Goal: Transaction & Acquisition: Obtain resource

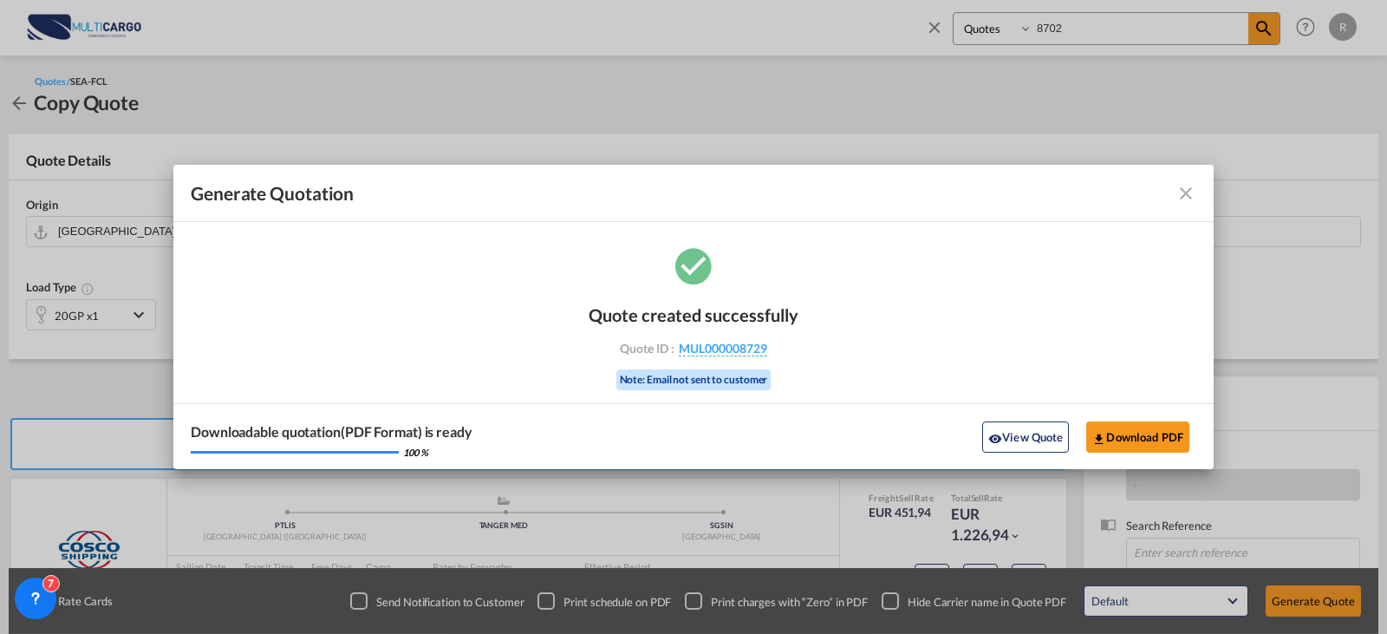
scroll to position [87, 0]
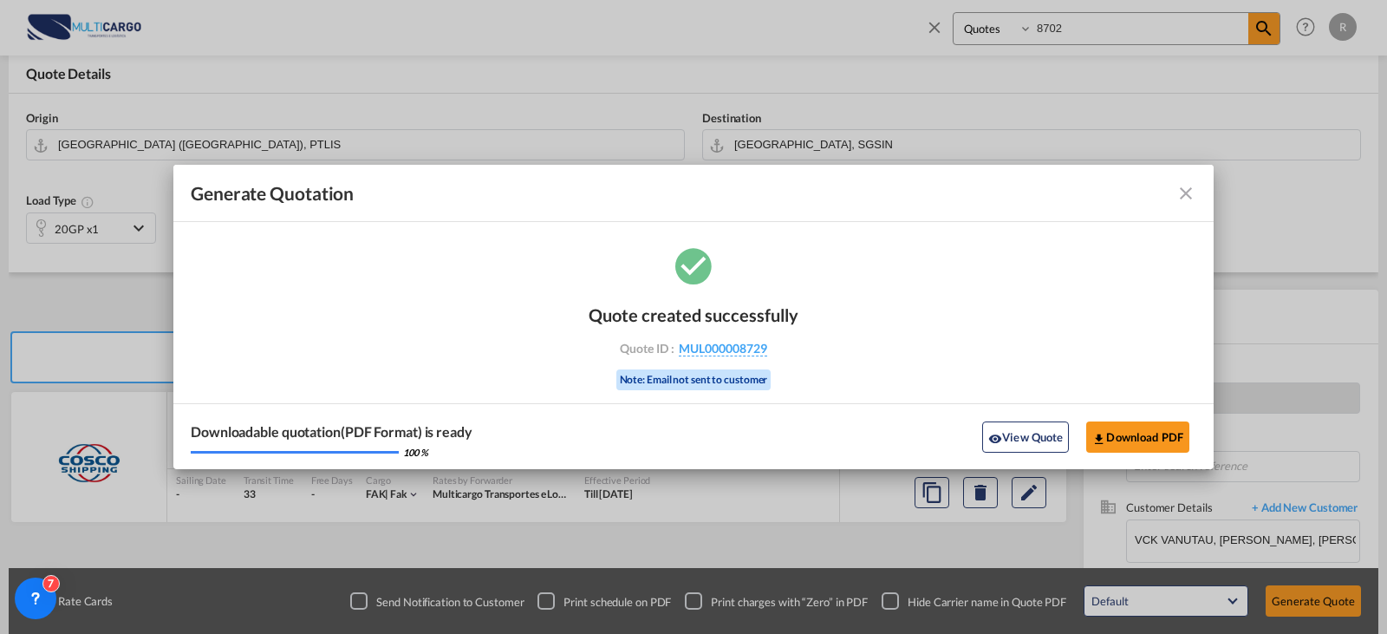
click at [1190, 197] on md-icon "icon-close fg-AAA8AD cursor m-0" at bounding box center [1186, 193] width 21 height 21
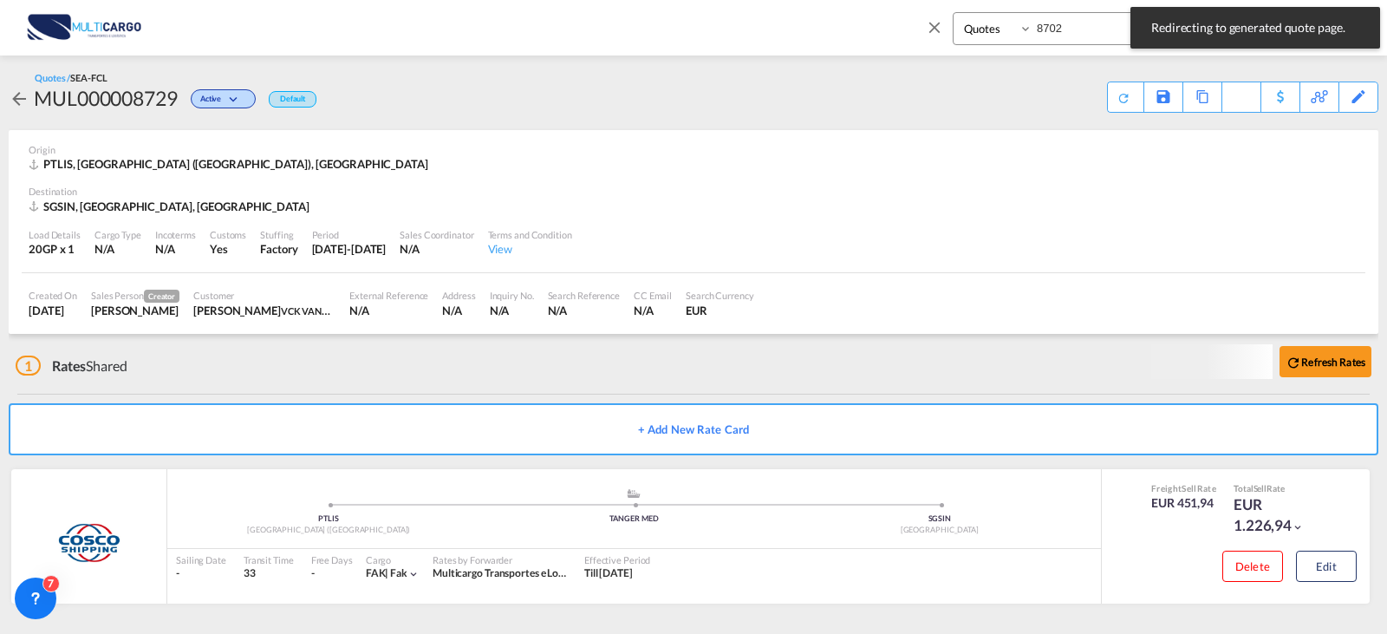
scroll to position [2, 0]
click at [1068, 23] on input "8702" at bounding box center [1141, 28] width 216 height 30
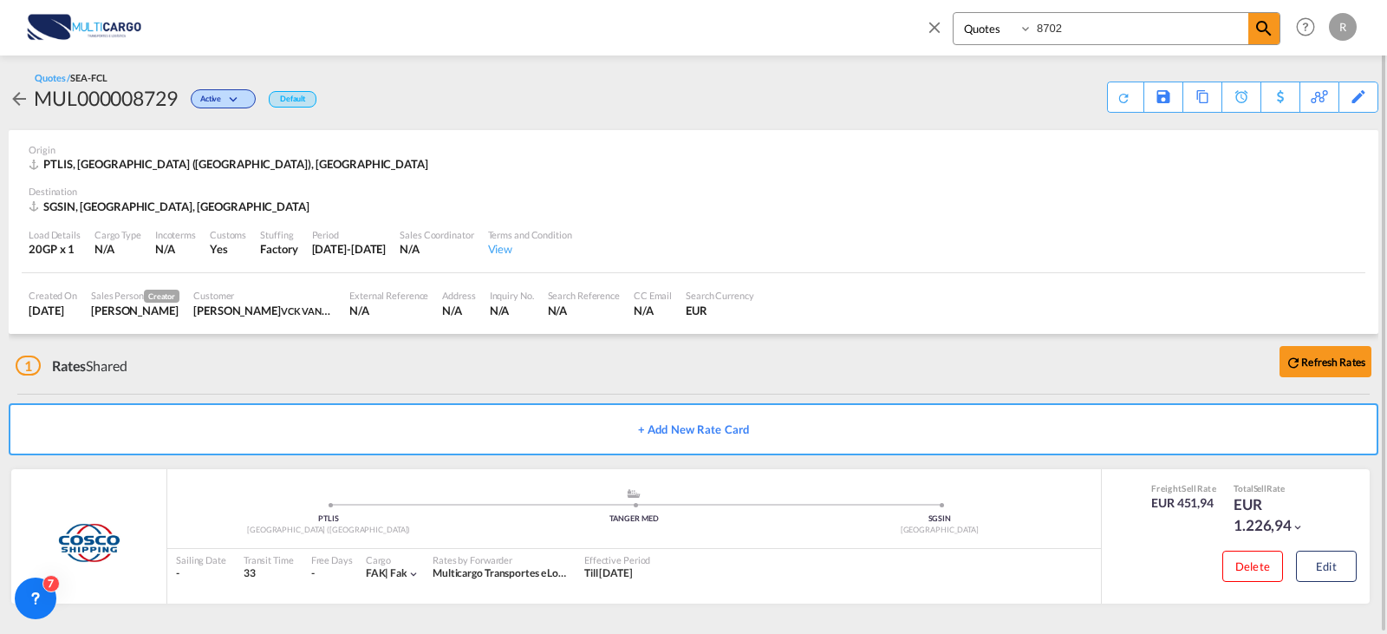
drag, startPoint x: 1068, startPoint y: 23, endPoint x: 1034, endPoint y: 27, distance: 34.0
click at [1034, 27] on div "Quotes 8702" at bounding box center [1117, 28] width 328 height 33
type input "8693"
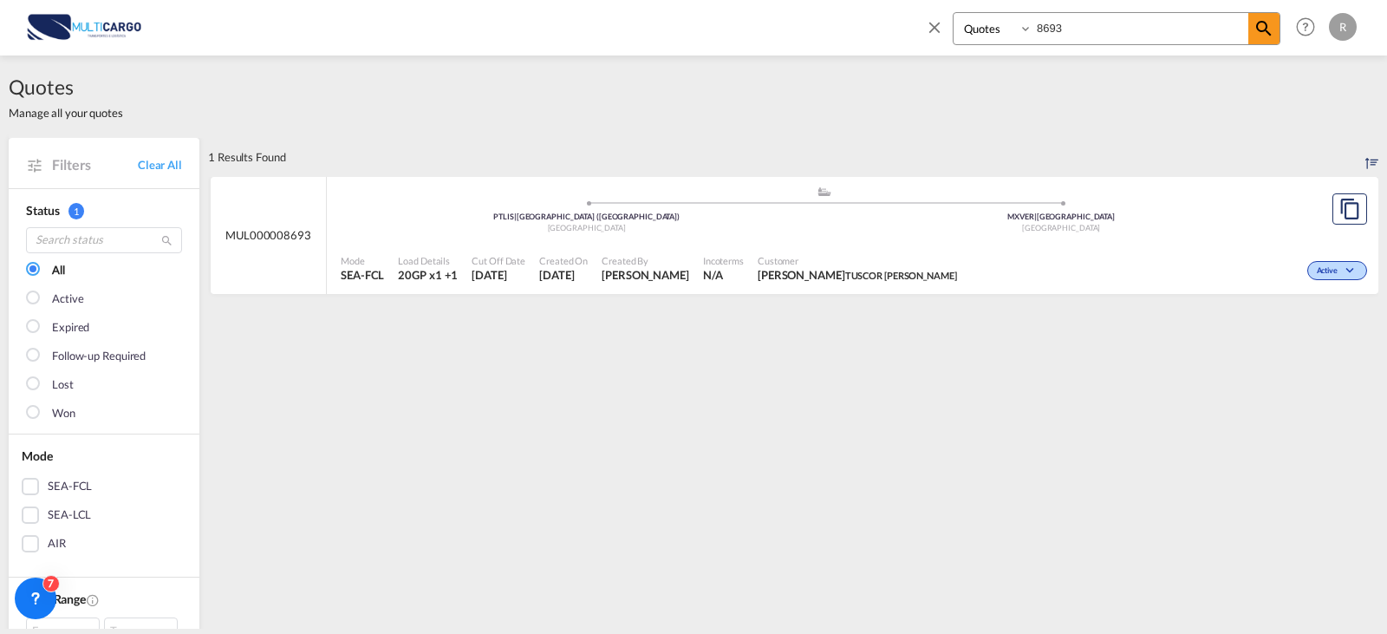
click at [1105, 263] on div "Active" at bounding box center [1168, 268] width 408 height 43
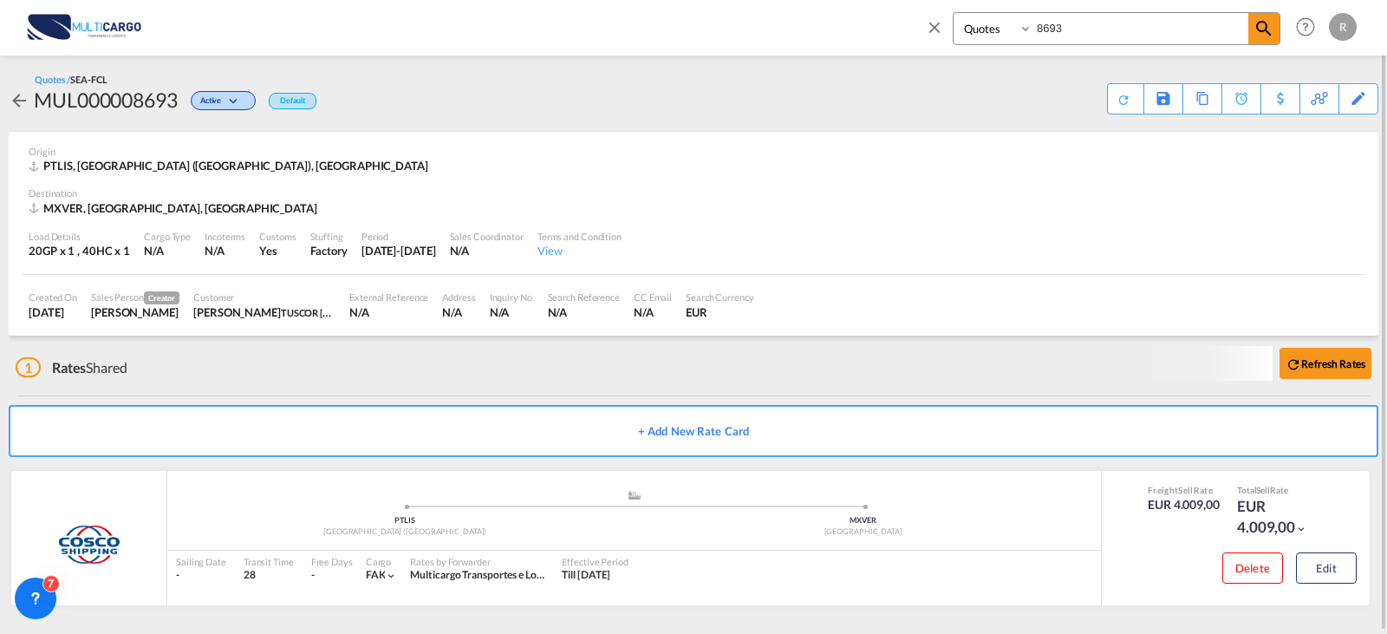
scroll to position [2, 0]
click at [1314, 566] on button "Edit" at bounding box center [1326, 566] width 61 height 31
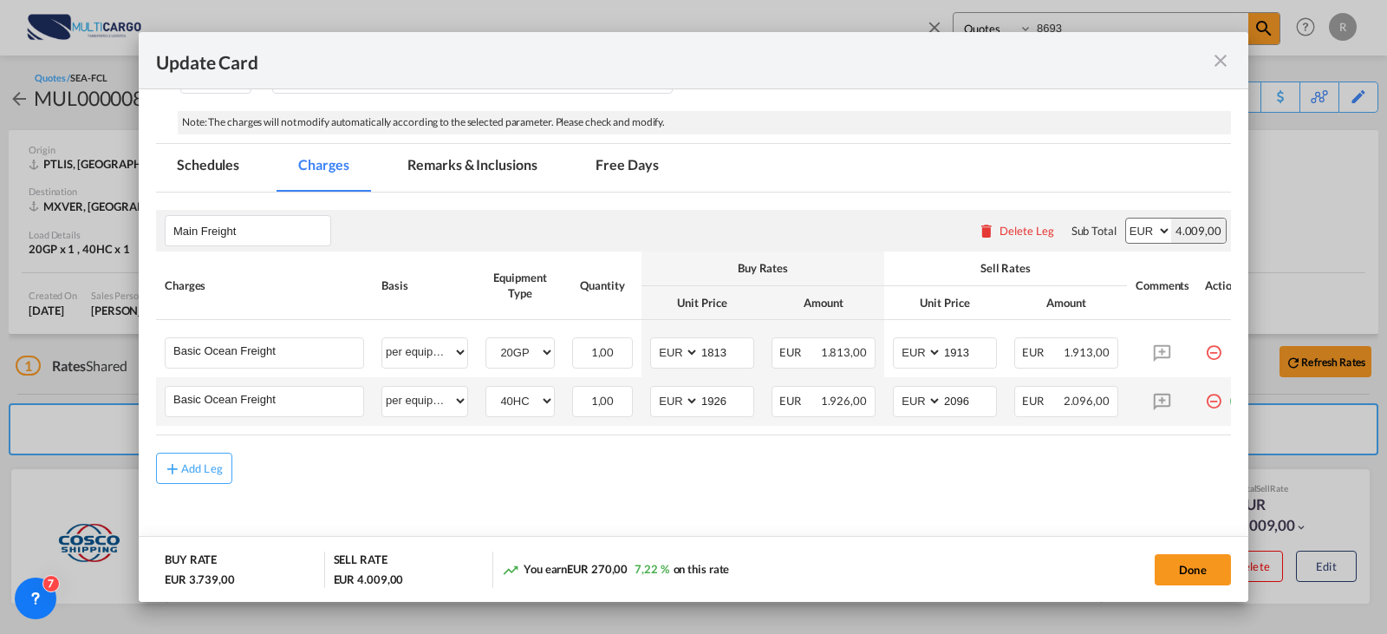
scroll to position [350, 0]
drag, startPoint x: 735, startPoint y: 347, endPoint x: 714, endPoint y: 286, distance: 64.4
click at [673, 353] on md-input-container "AED AFN ALL AMD ANG AOA ARS AUD AWG AZN BAM BBD BDT BGN BHD BIF BMD BND [PERSON…" at bounding box center [702, 352] width 104 height 31
type input "2272"
type input "2372"
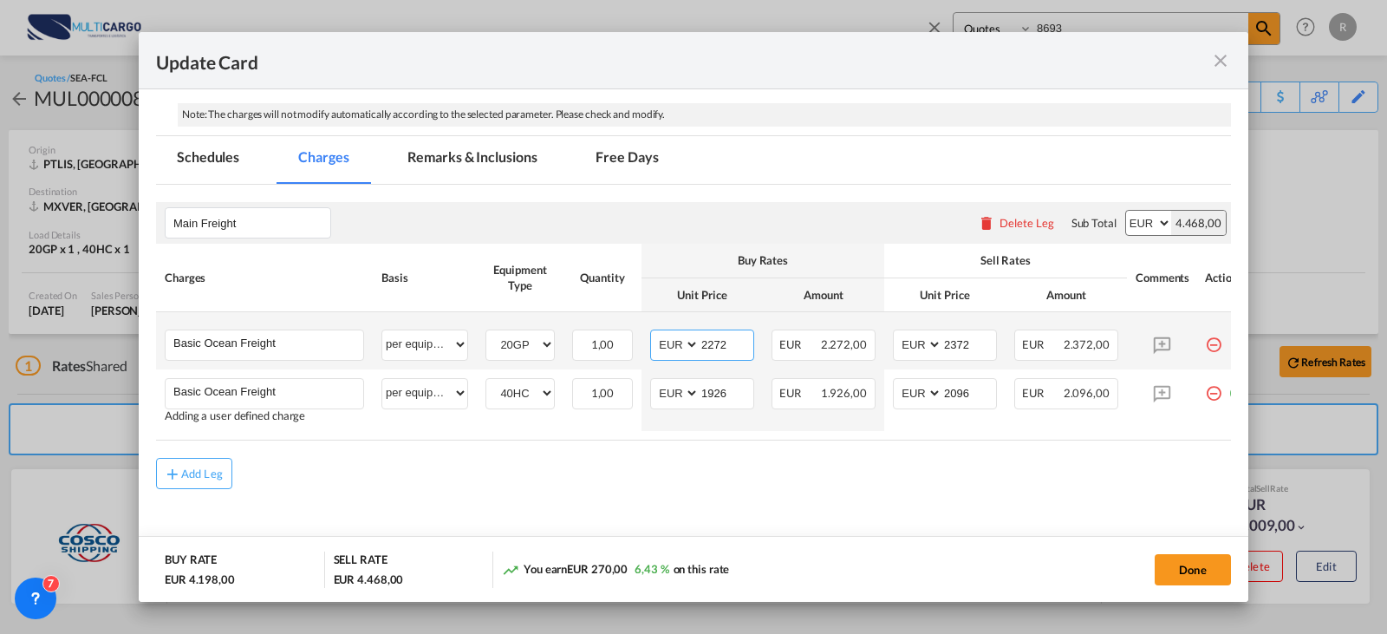
click at [679, 353] on select "AED AFN ALL AMD ANG AOA ARS AUD AWG AZN BAM BBD BDT BGN BHD BIF BMD BND [PERSON…" at bounding box center [676, 344] width 45 height 23
select select "string:USD"
click at [654, 333] on select "AED AFN ALL AMD ANG AOA ARS AUD AWG AZN BAM BBD BDT BGN BHD BIF BMD BND [PERSON…" at bounding box center [676, 344] width 45 height 23
click at [907, 344] on select "AED AFN ALL AMD ANG AOA ARS AUD AWG AZN BAM BBD BDT BGN BHD BIF BMD BND [PERSON…" at bounding box center [919, 344] width 45 height 23
select select "string:USD"
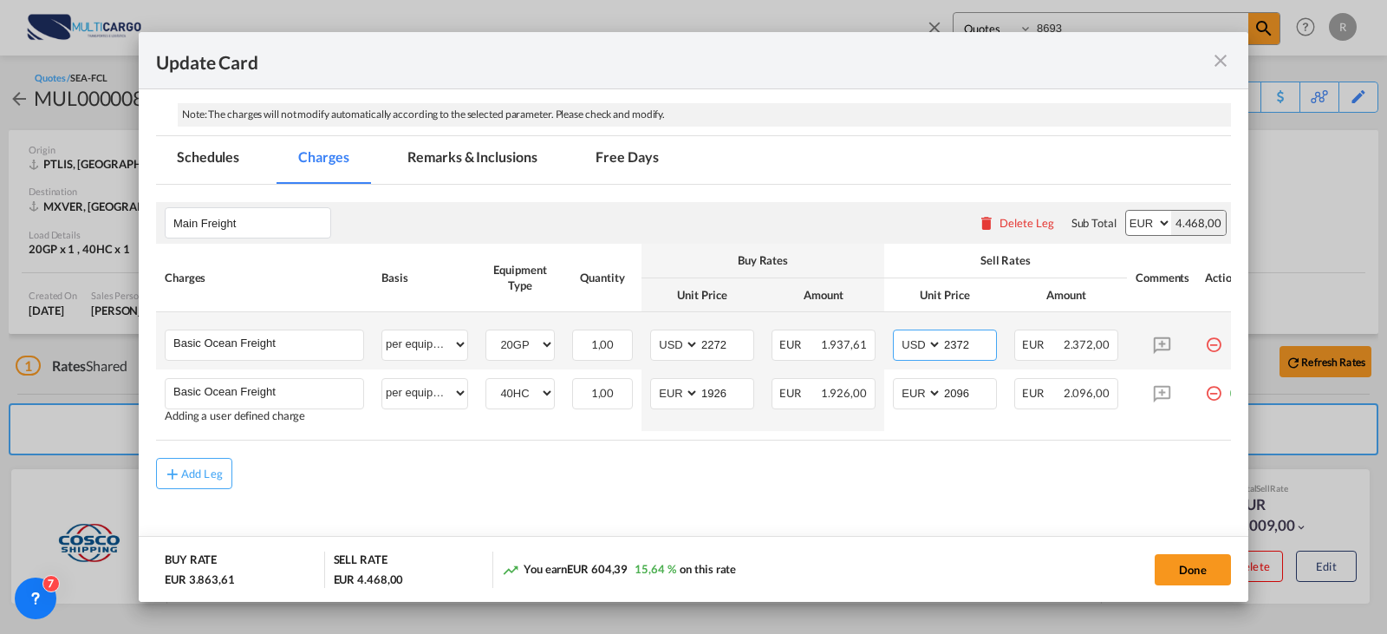
click at [897, 333] on select "AED AFN ALL AMD ANG AOA ARS AUD AWG AZN BAM BBD BDT BGN BHD BIF BMD BND [PERSON…" at bounding box center [919, 344] width 45 height 23
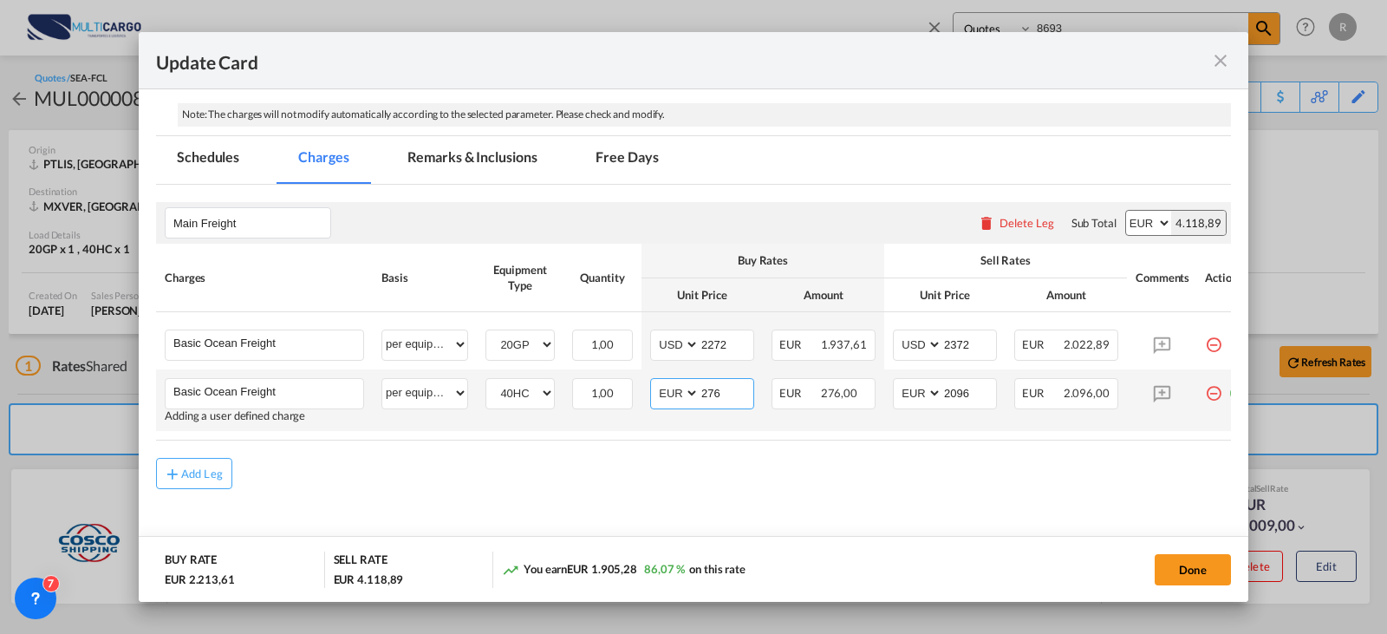
click at [733, 400] on input "276" at bounding box center [727, 392] width 54 height 26
type input "2764"
click at [691, 397] on select "AED AFN ALL AMD ANG AOA ARS AUD AWG AZN BAM BBD BDT BGN BHD BIF BMD BND [PERSON…" at bounding box center [676, 392] width 45 height 23
select select "string:USD"
click at [654, 382] on select "AED AFN ALL AMD ANG AOA ARS AUD AWG AZN BAM BBD BDT BGN BHD BIF BMD BND [PERSON…" at bounding box center [676, 392] width 45 height 23
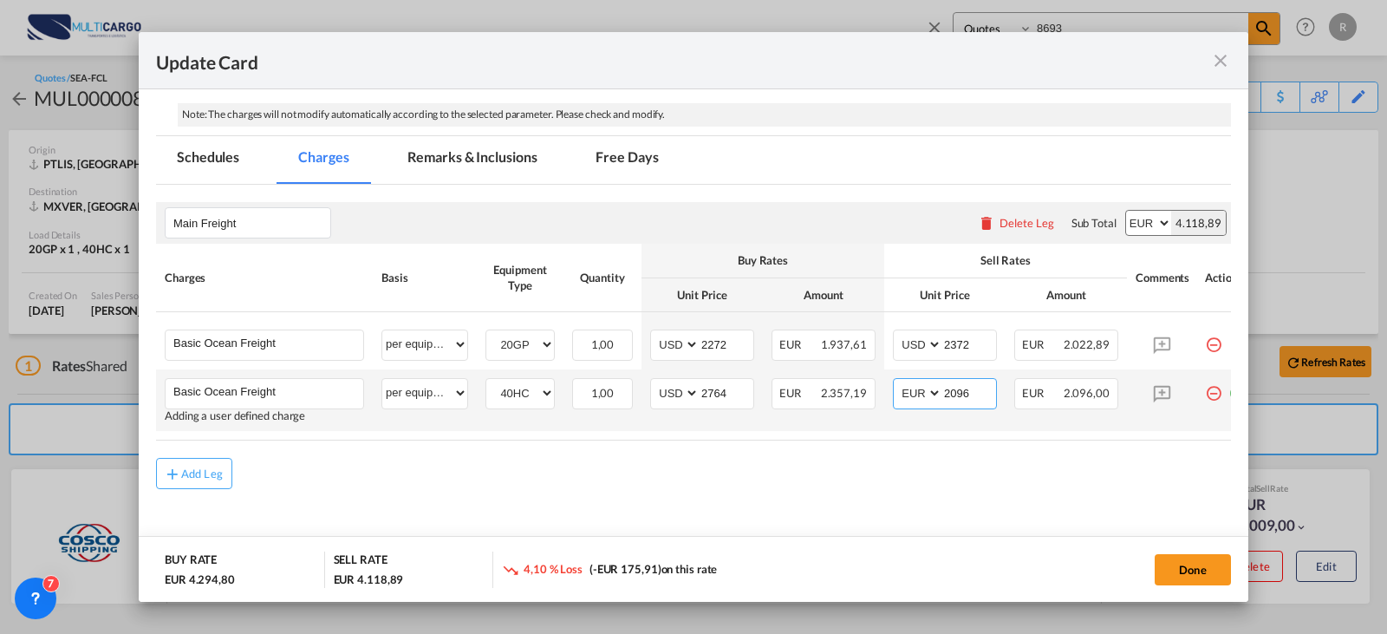
click at [911, 391] on select "AED AFN ALL AMD ANG AOA ARS AUD AWG AZN BAM BBD BDT BGN BHD BIF BMD BND [PERSON…" at bounding box center [919, 392] width 45 height 23
select select "string:USD"
click at [897, 382] on select "AED AFN ALL AMD ANG AOA ARS AUD AWG AZN BAM BBD BDT BGN BHD BIF BMD BND [PERSON…" at bounding box center [919, 392] width 45 height 23
type input "2876"
click at [919, 478] on div "Add Leg" at bounding box center [693, 473] width 1075 height 31
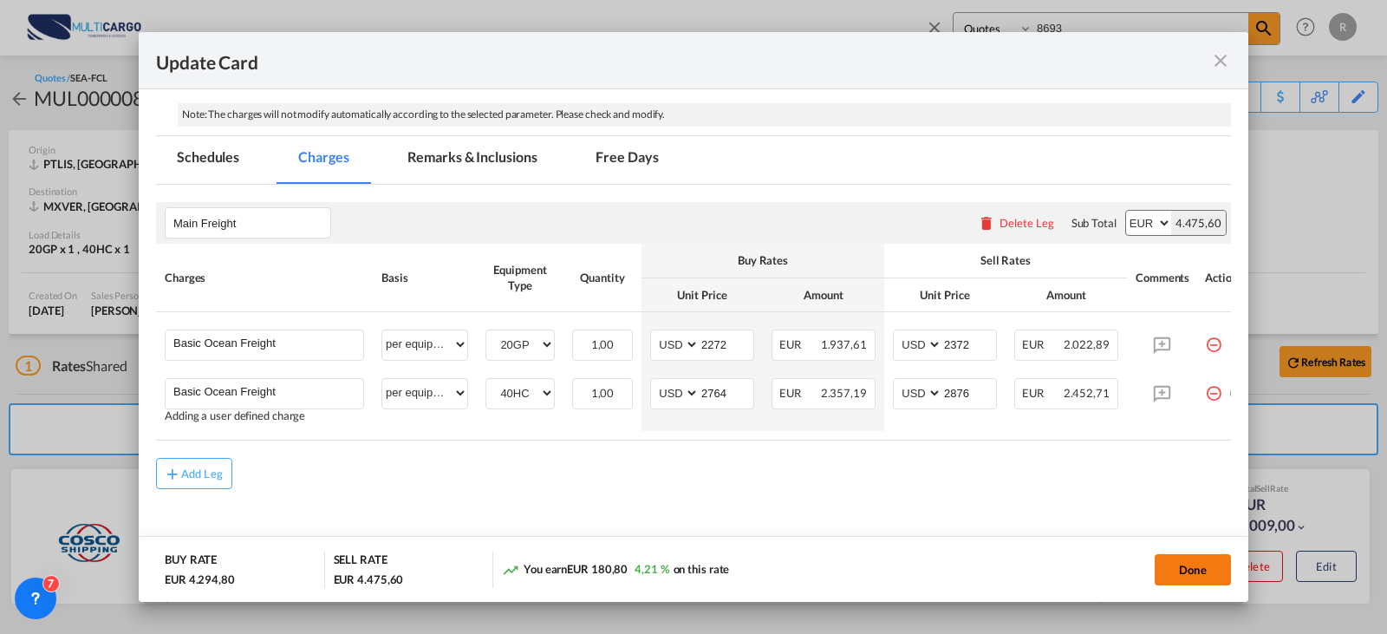
click at [1198, 572] on button "Done" at bounding box center [1193, 569] width 76 height 31
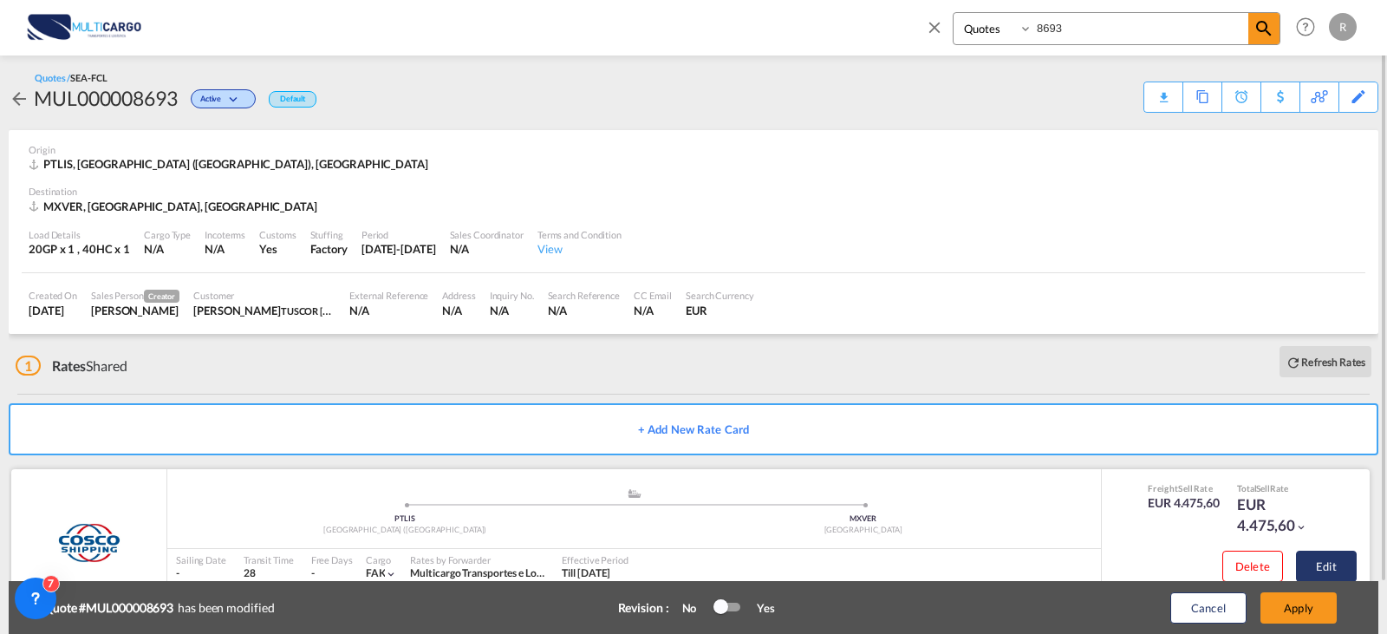
click at [1327, 569] on button "Edit" at bounding box center [1326, 566] width 61 height 31
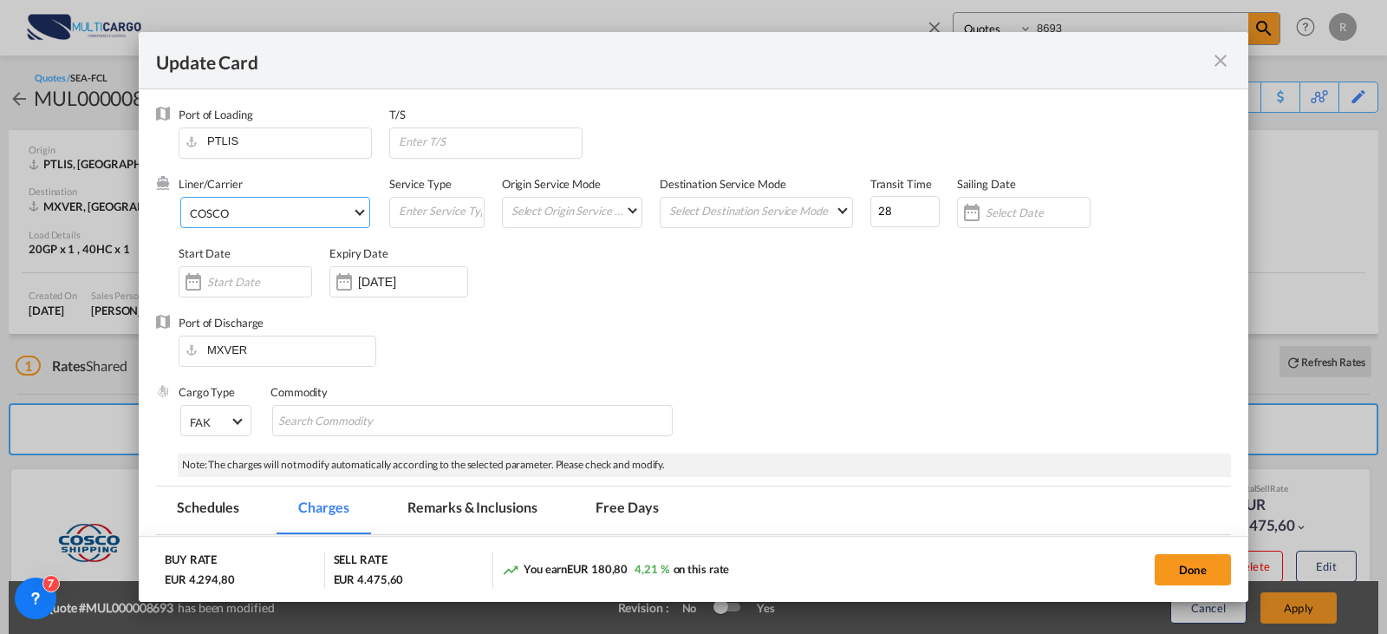
click at [297, 211] on span "COSCO" at bounding box center [271, 213] width 162 height 16
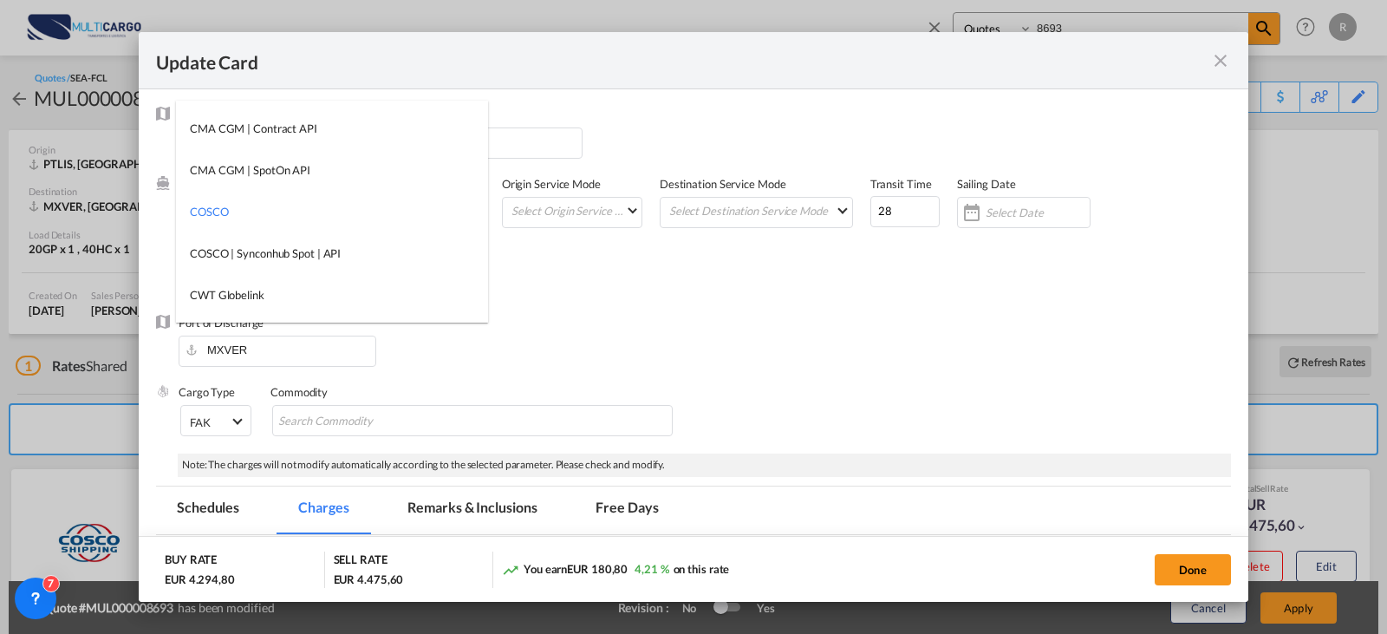
type md-option "55"
type md-option "68"
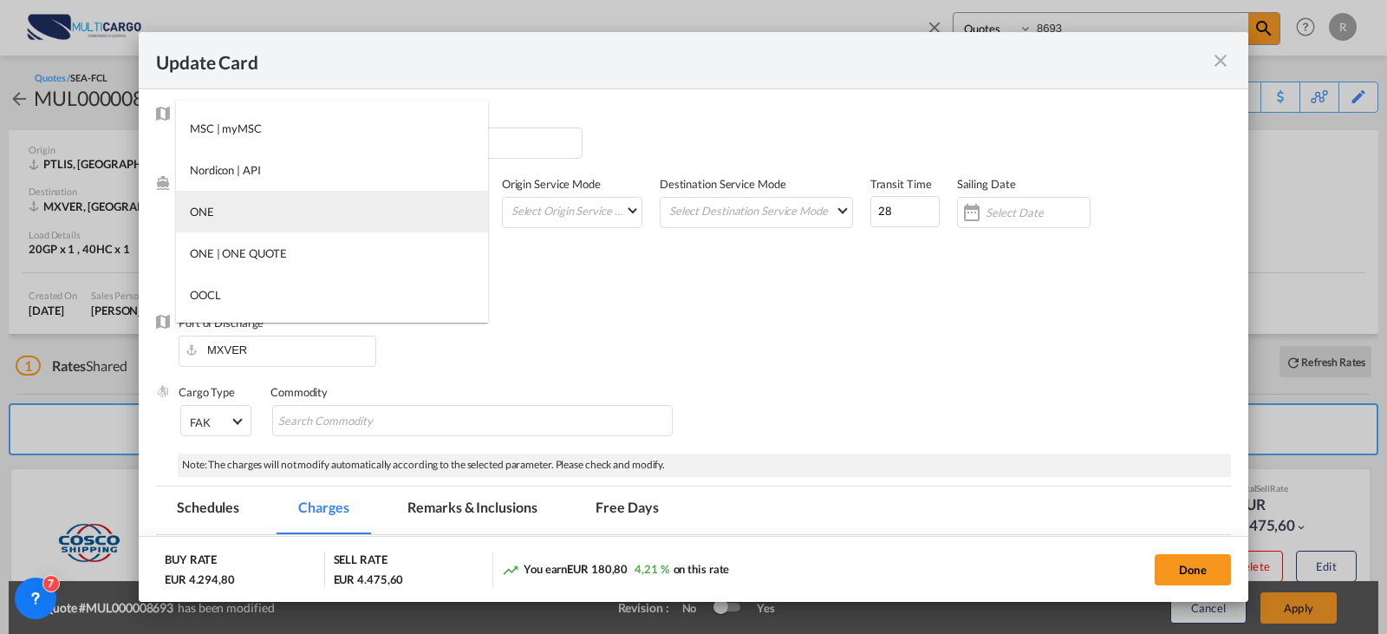
click at [323, 221] on md-option "ONE" at bounding box center [332, 212] width 312 height 42
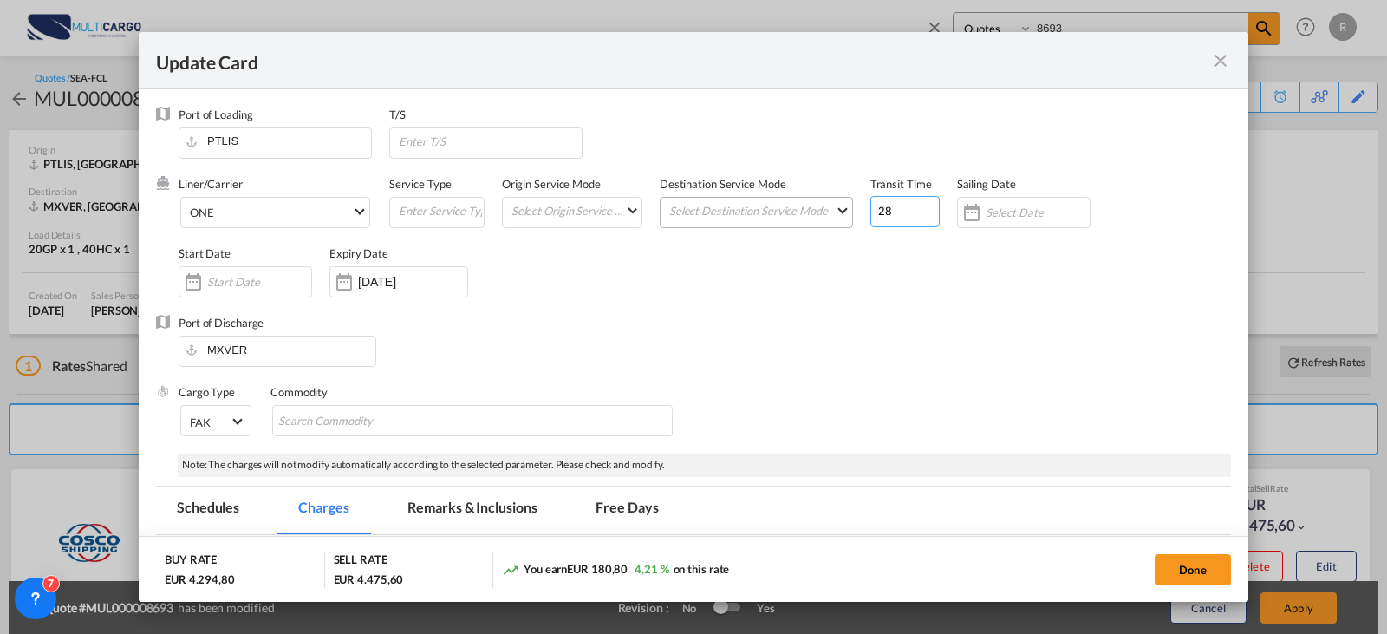
drag, startPoint x: 899, startPoint y: 208, endPoint x: 830, endPoint y: 217, distance: 69.9
click at [829, 221] on div "Liner/Carrier ONE Service Type Origin Service Mode Select Origin Service Mode […" at bounding box center [705, 245] width 1053 height 139
type input "35"
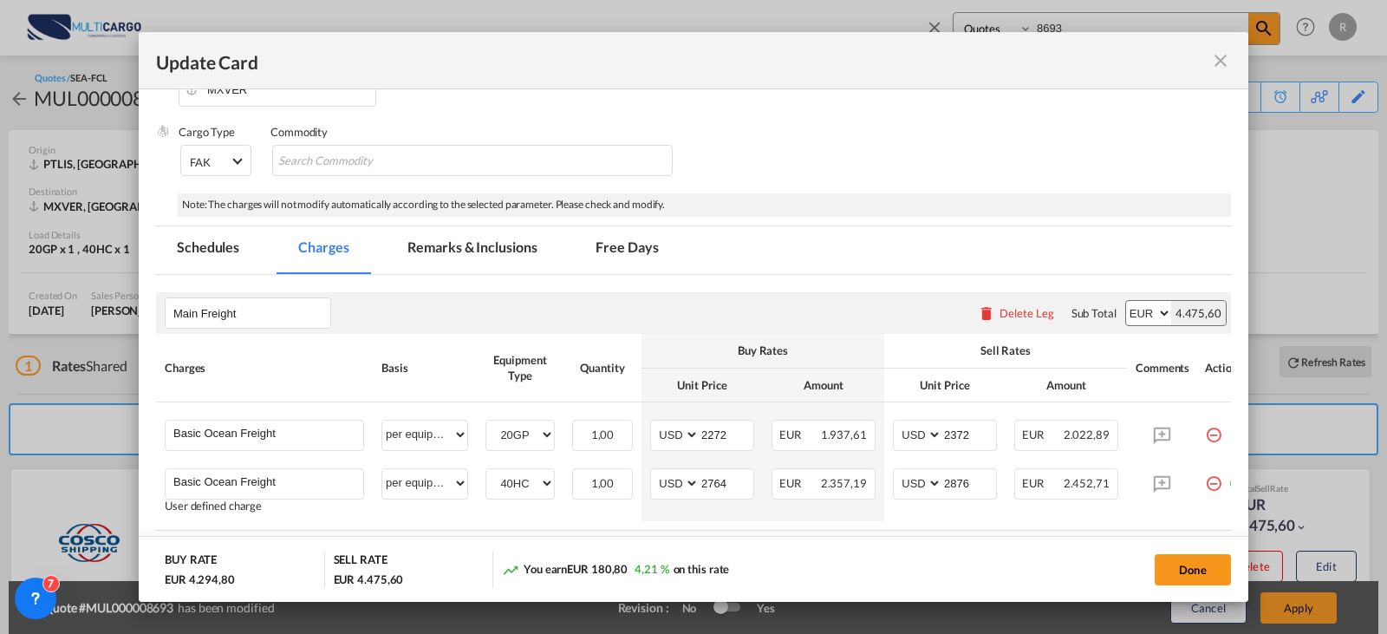
scroll to position [347, 0]
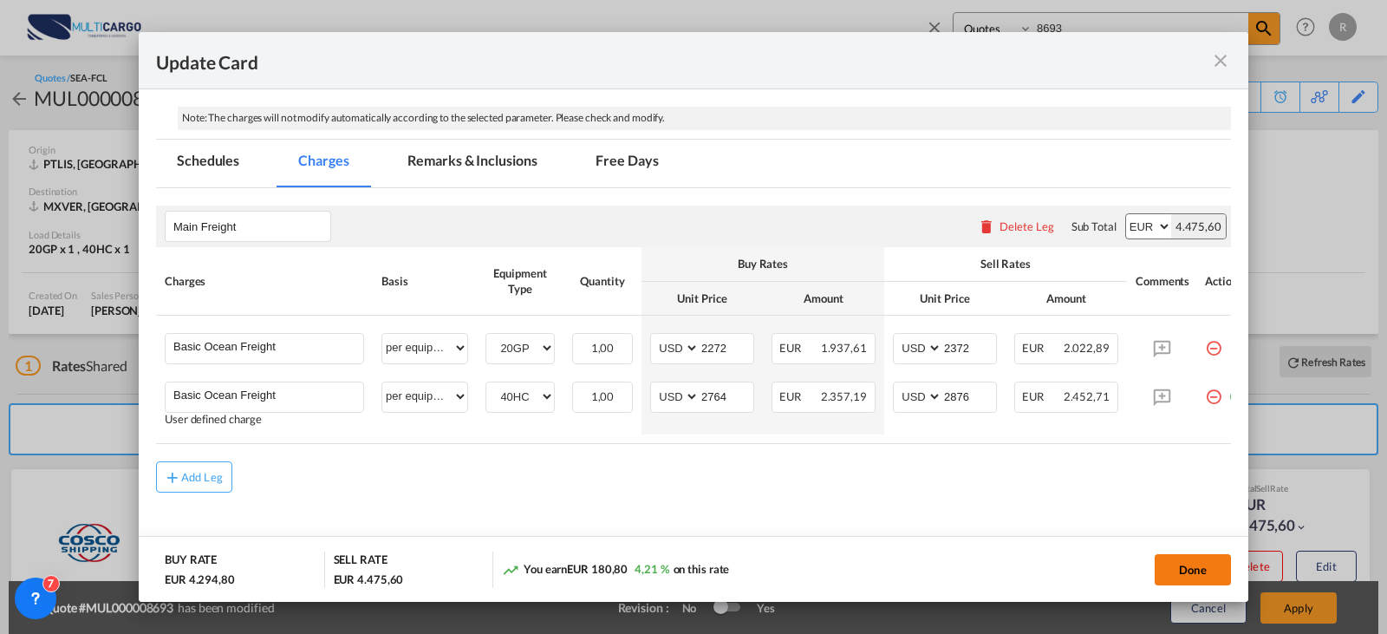
click at [1203, 579] on button "Done" at bounding box center [1193, 569] width 76 height 31
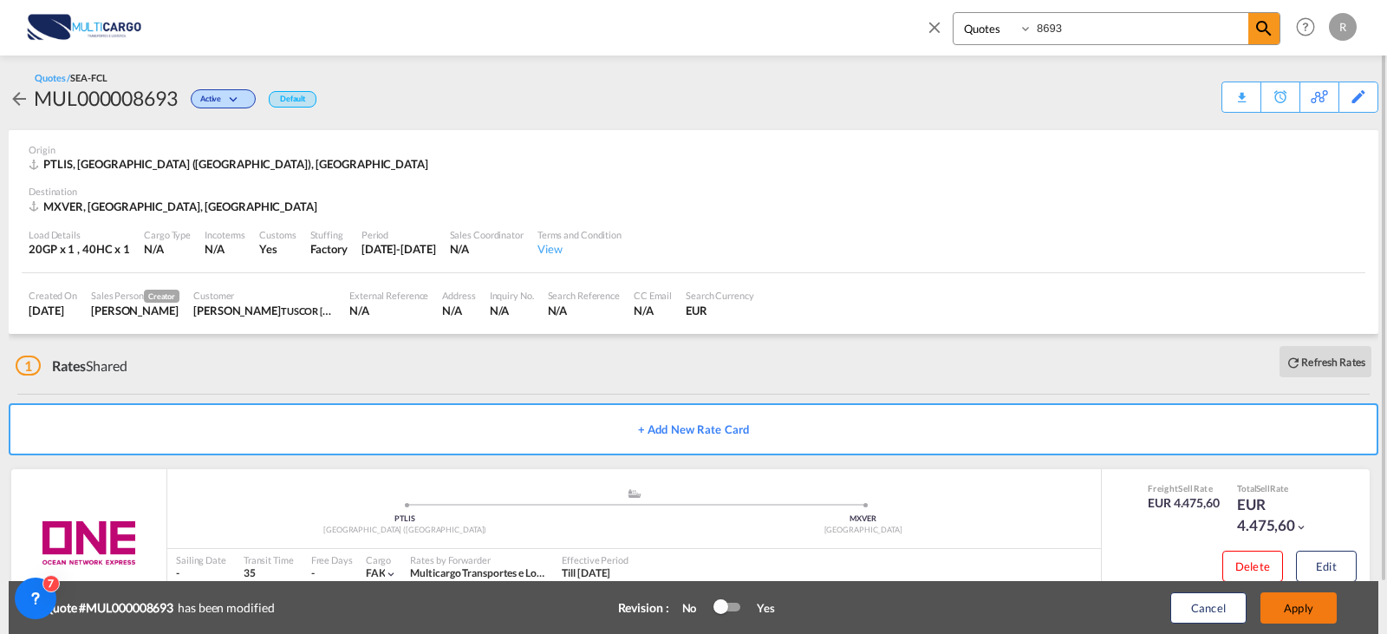
click at [1290, 622] on button "Apply" at bounding box center [1299, 607] width 76 height 31
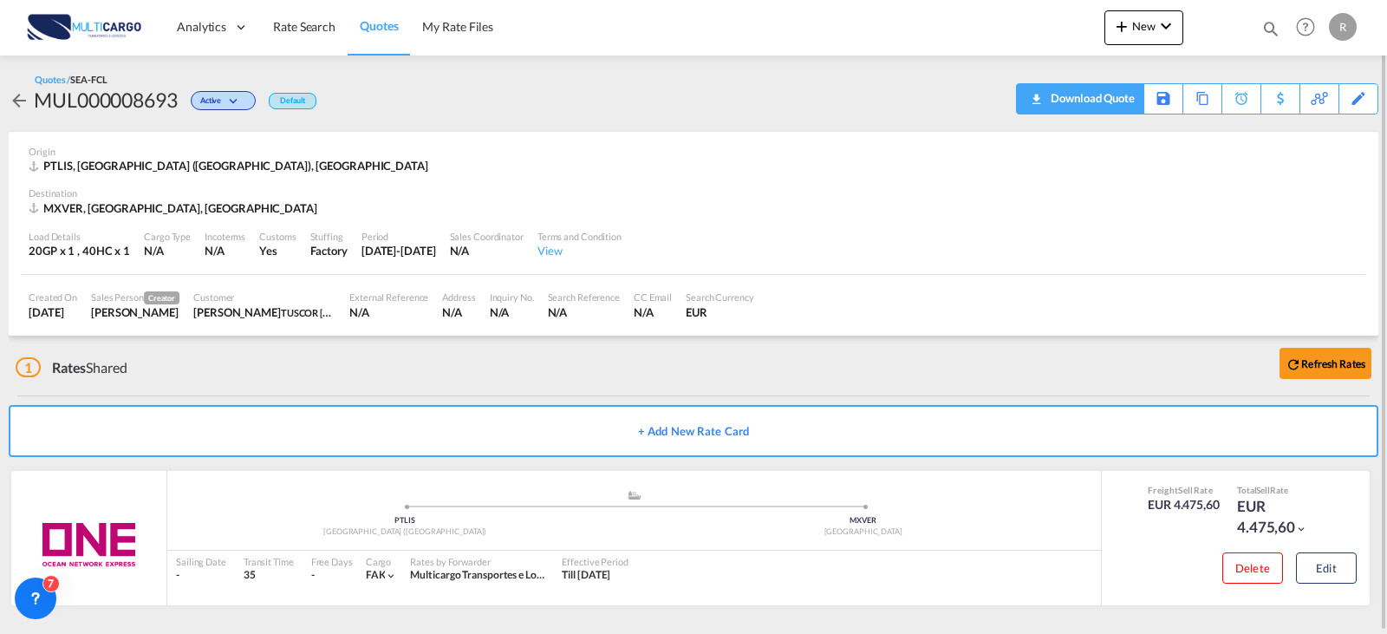
click at [1106, 95] on div "Download Quote" at bounding box center [1090, 98] width 88 height 28
click at [1326, 564] on button "Edit" at bounding box center [1326, 567] width 61 height 31
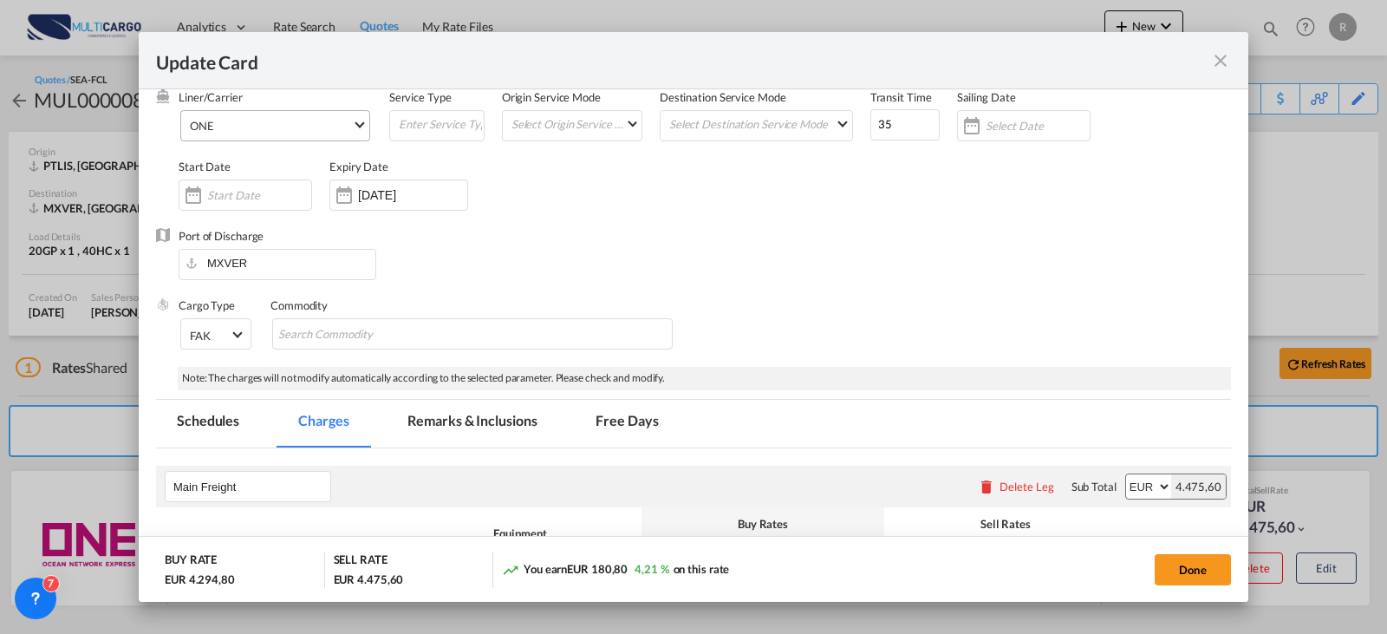
scroll to position [0, 0]
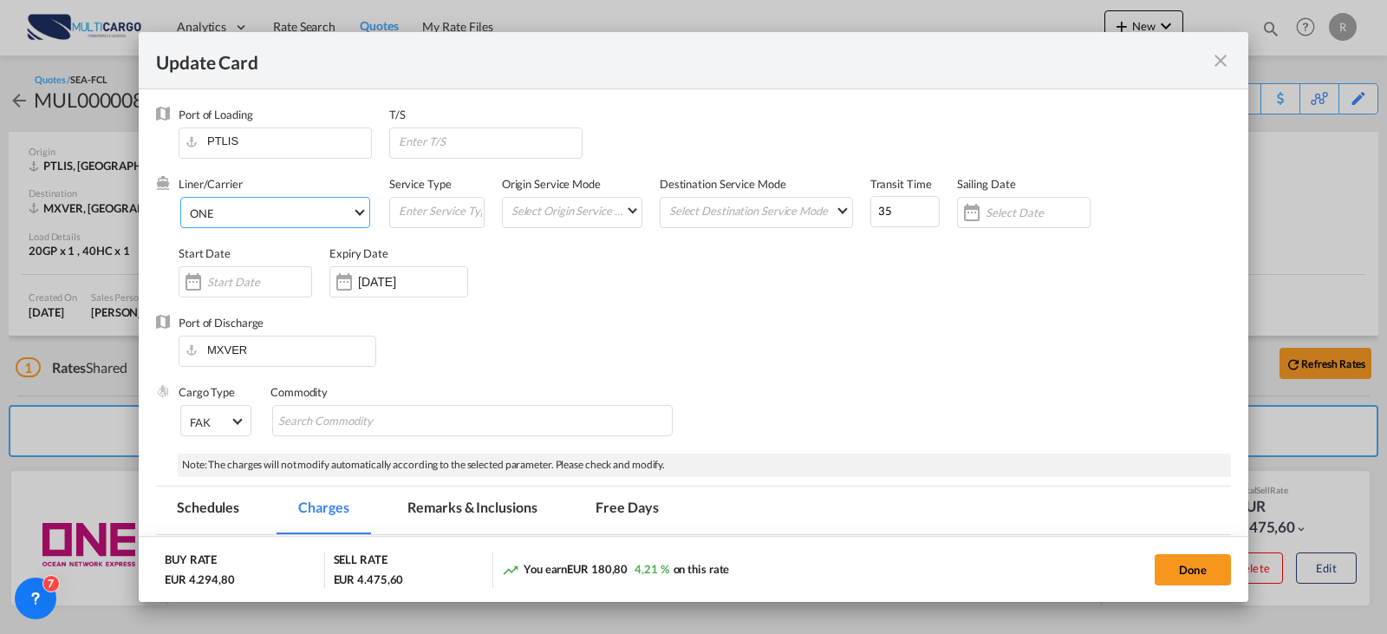
click at [303, 208] on span "ONE" at bounding box center [271, 213] width 162 height 16
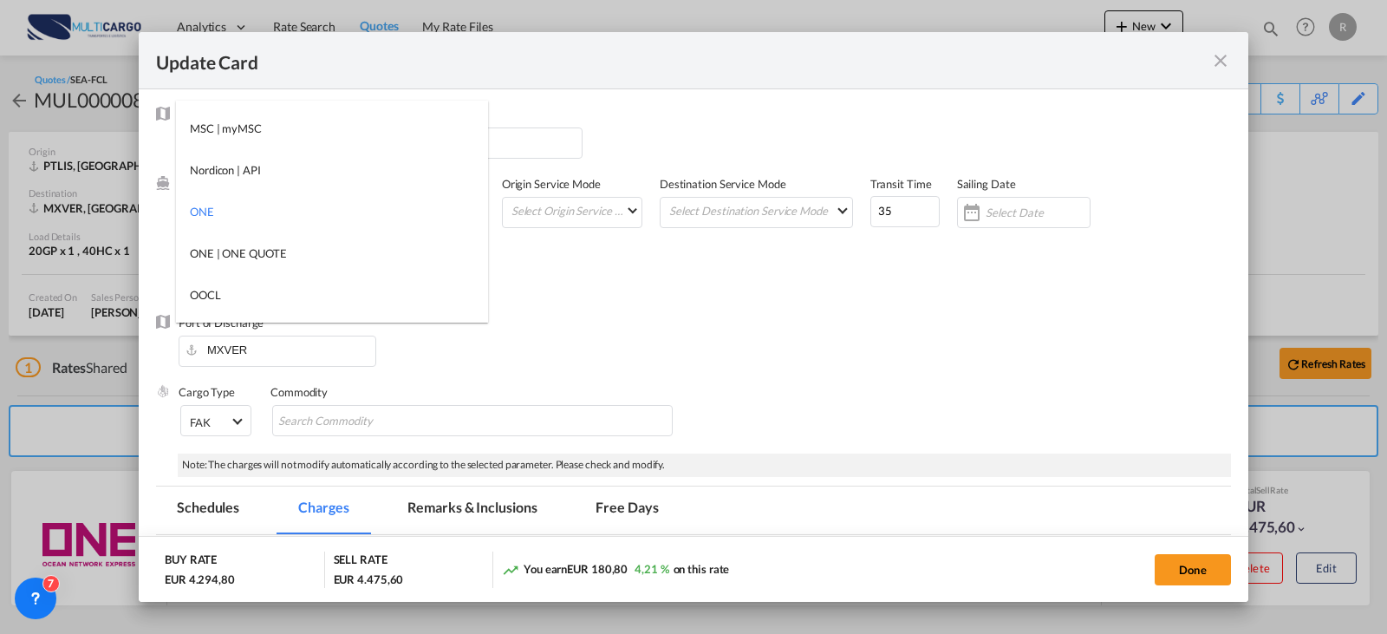
type md-option "68"
type md-option "13856"
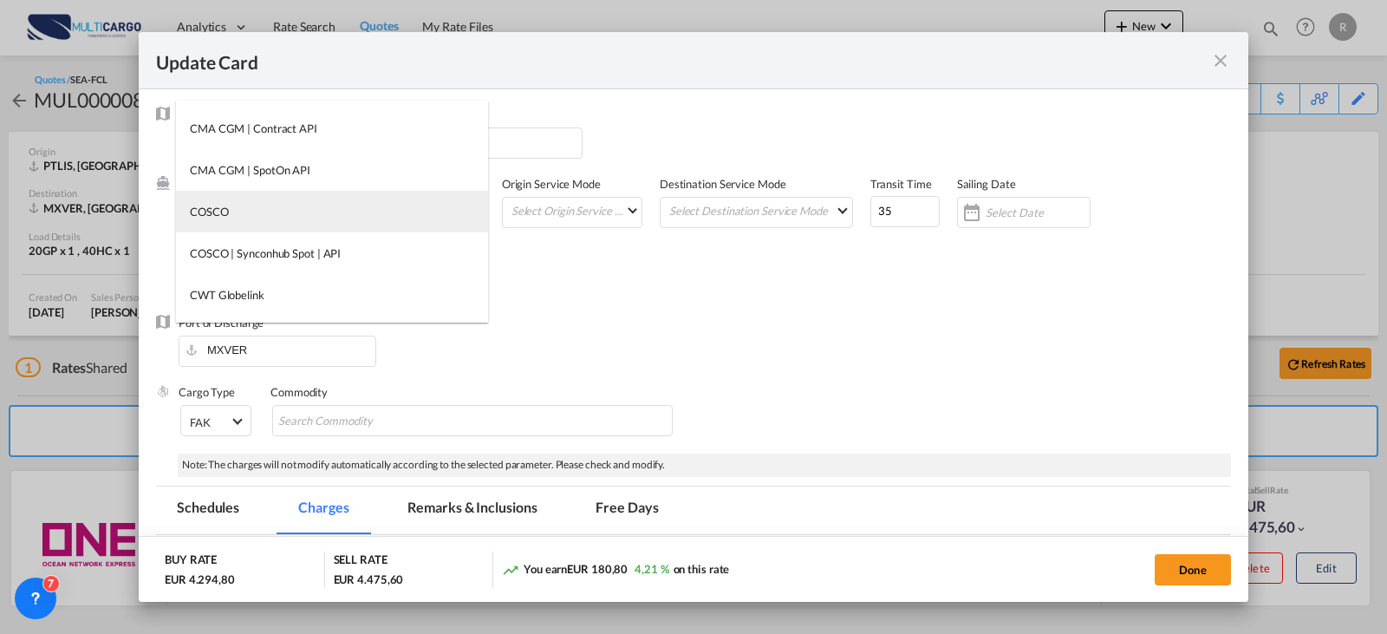
type md-option "55"
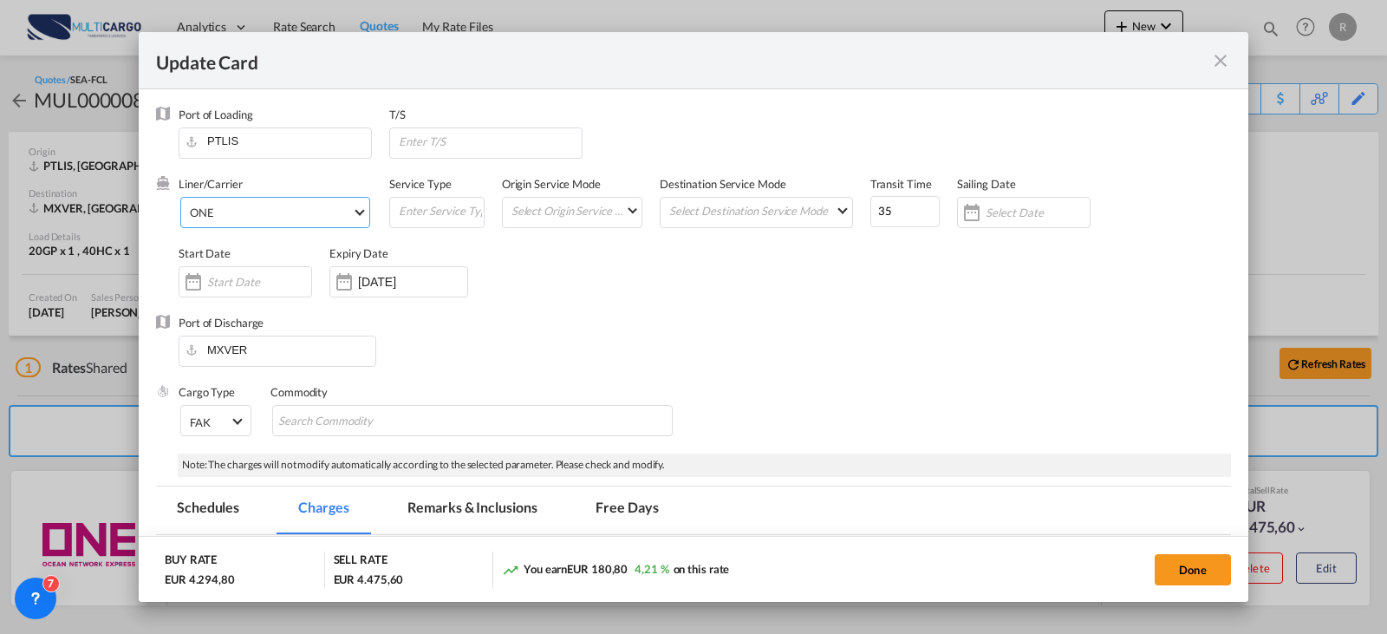
click at [303, 218] on span "ONE" at bounding box center [271, 213] width 162 height 16
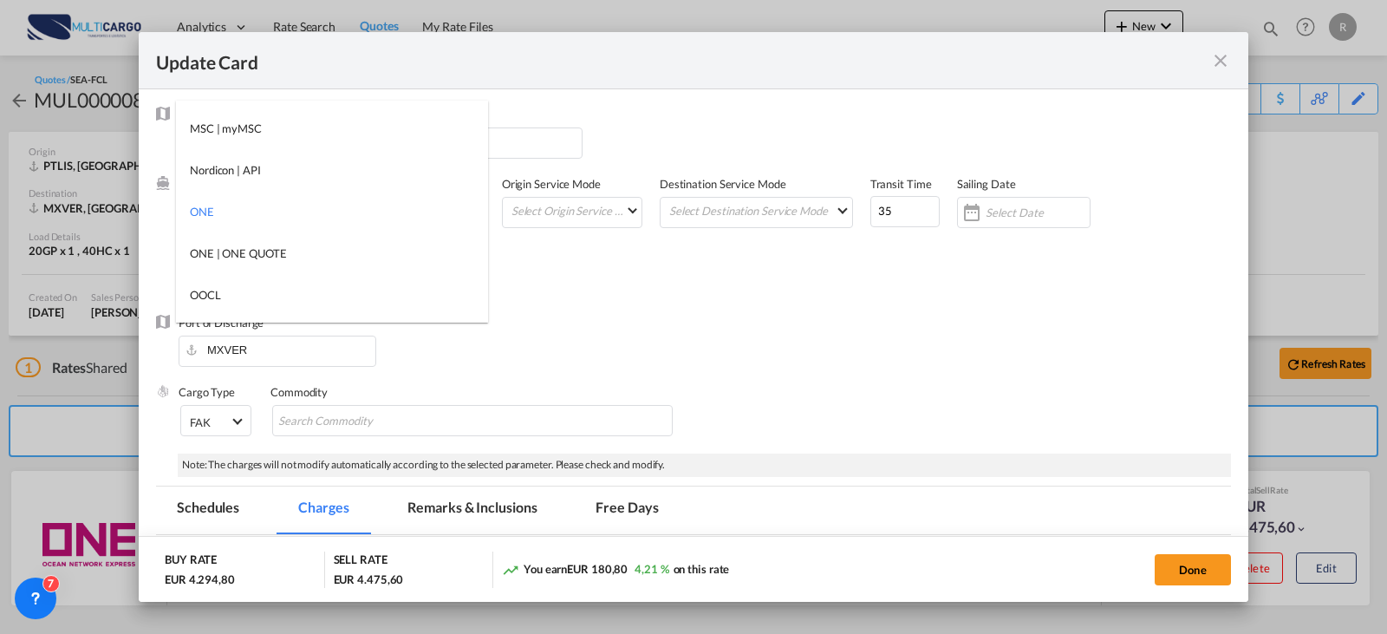
type md-option "68"
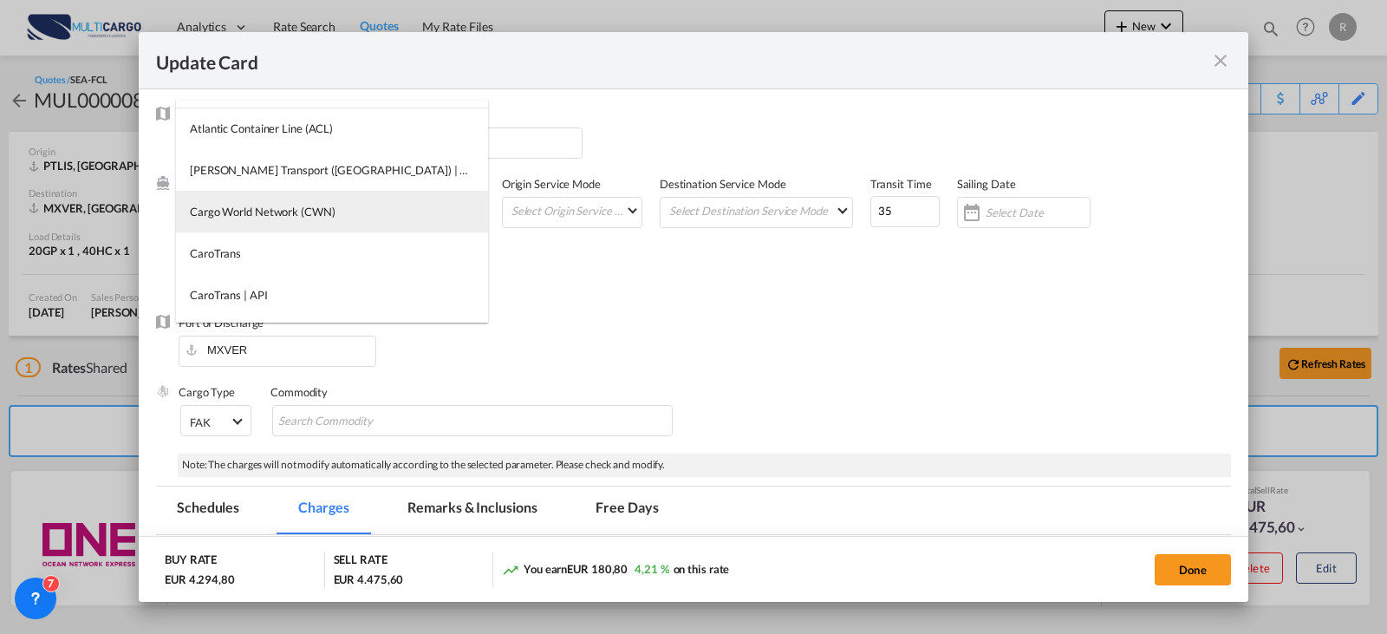
type md-option "13856"
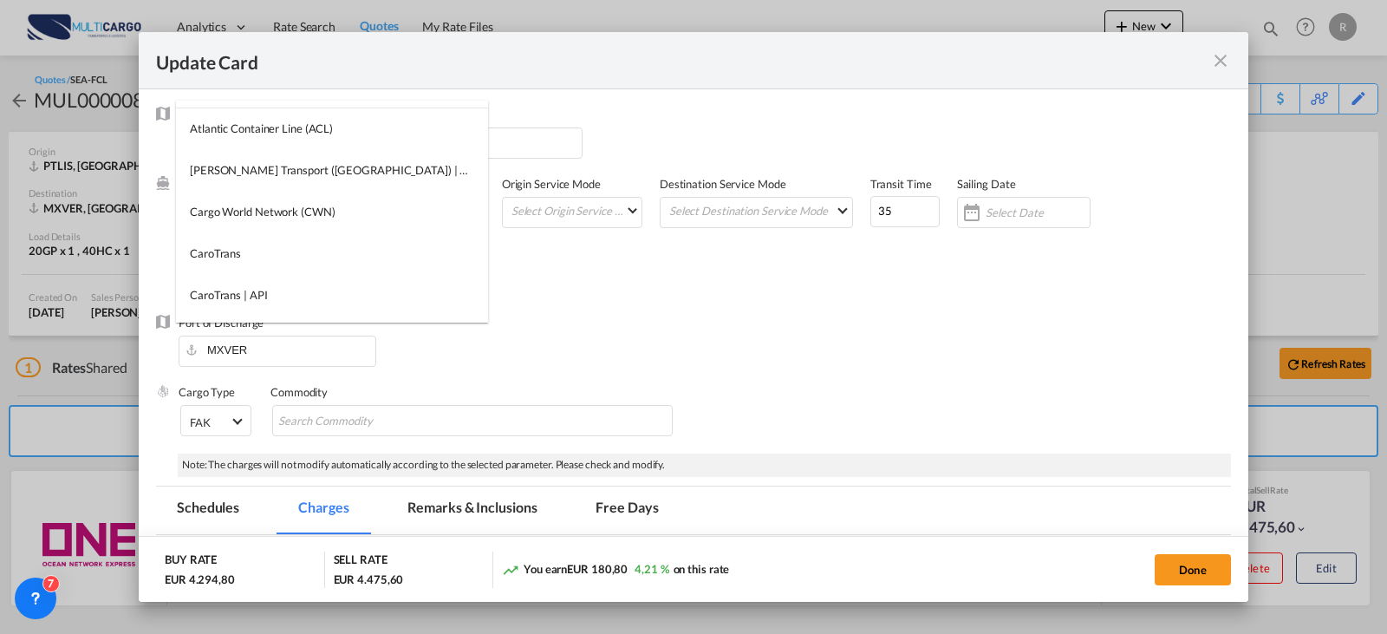
type md-option "55"
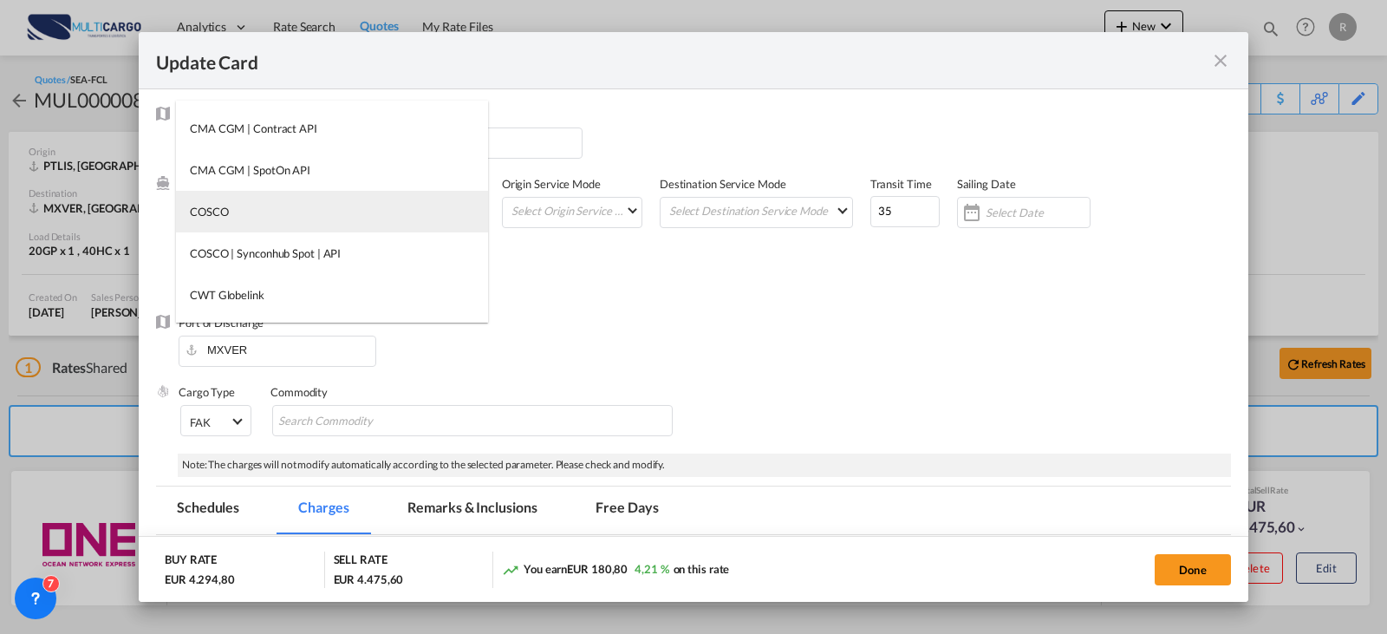
click at [303, 218] on md-option "COSCO" at bounding box center [332, 212] width 312 height 42
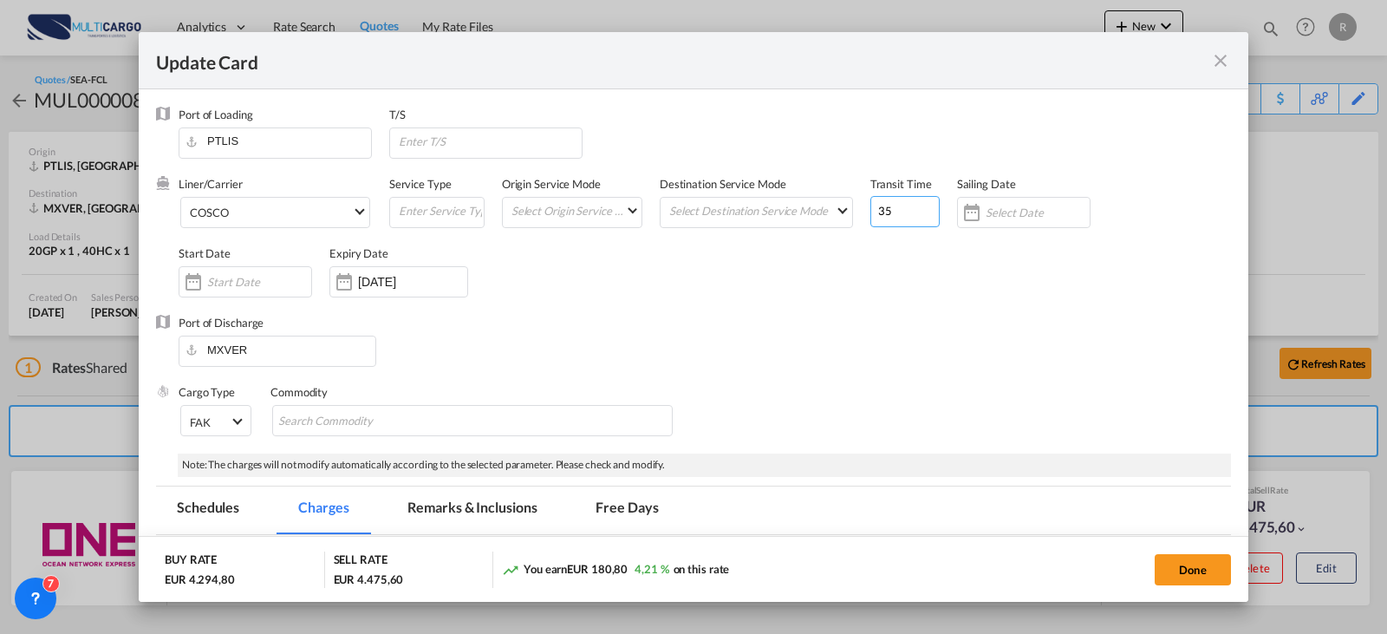
drag, startPoint x: 903, startPoint y: 213, endPoint x: 874, endPoint y: 219, distance: 29.2
click at [874, 219] on input "35" at bounding box center [904, 211] width 69 height 31
click at [846, 351] on div "Port of Discharge MXVER" at bounding box center [693, 349] width 1075 height 69
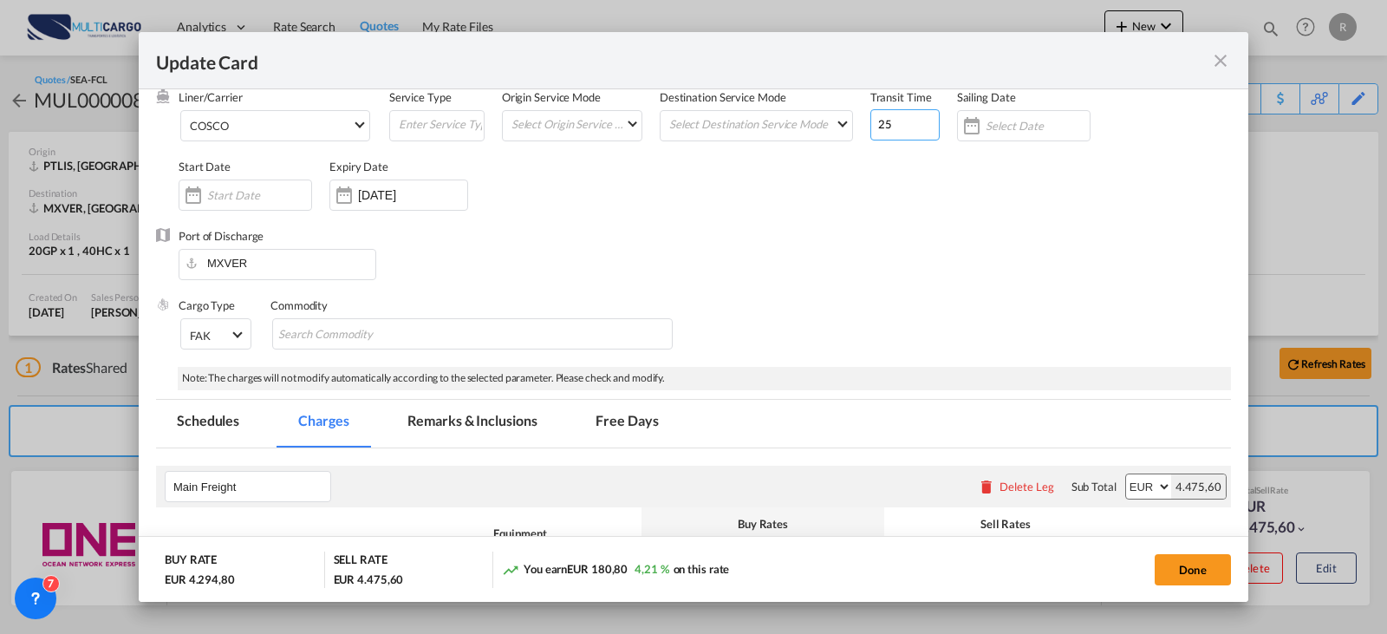
click at [896, 127] on input "25" at bounding box center [904, 124] width 69 height 31
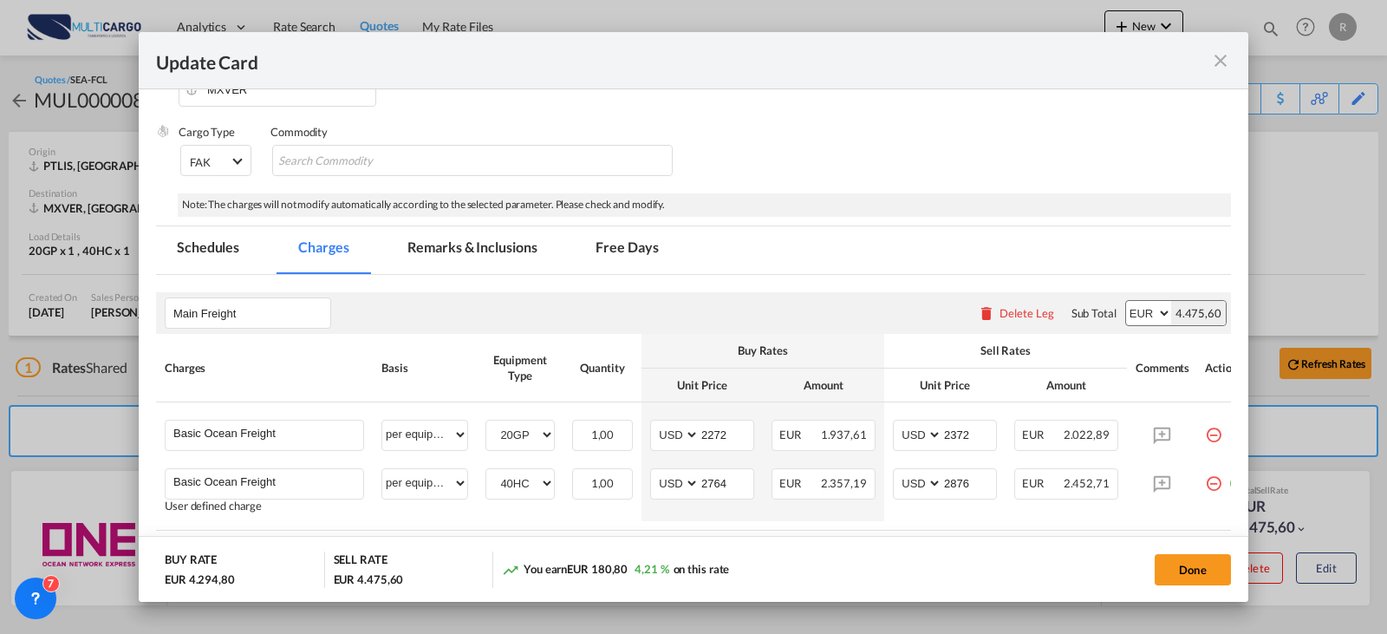
scroll to position [362, 0]
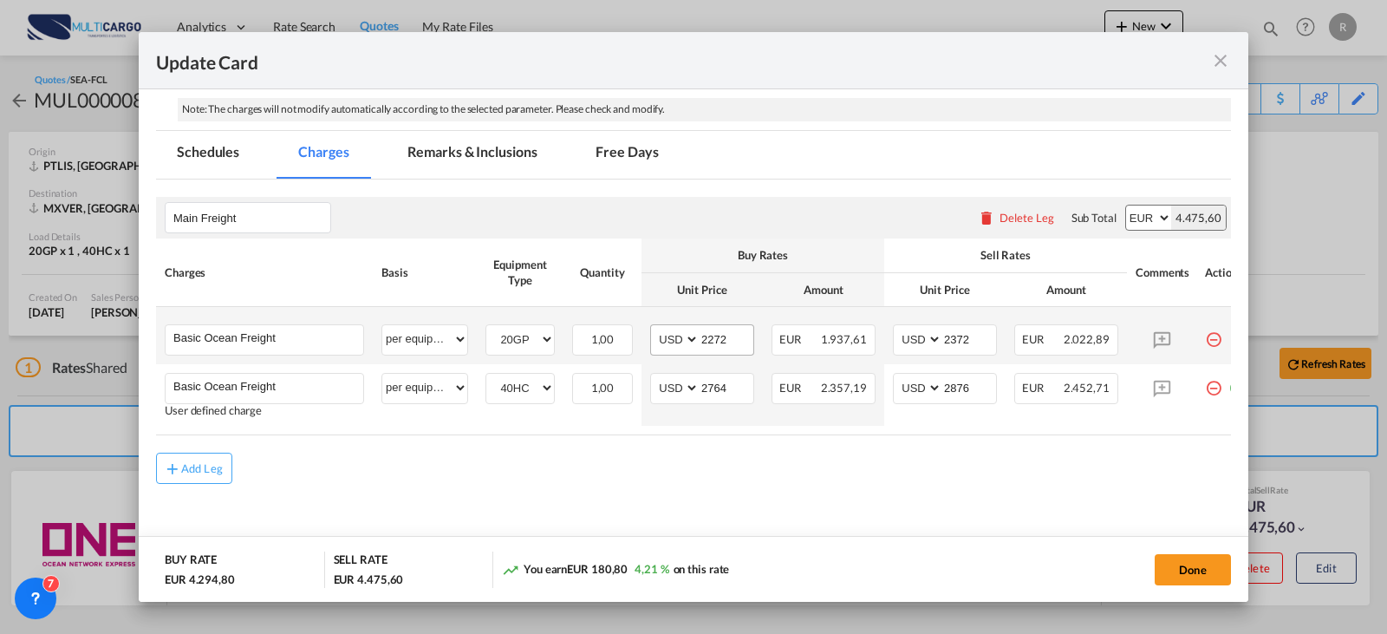
type input "28"
drag, startPoint x: 727, startPoint y: 339, endPoint x: 681, endPoint y: 343, distance: 47.0
click at [682, 342] on md-input-container "AED AFN ALL AMD ANG AOA ARS AUD AWG AZN BAM BBD BDT BGN BHD BIF BMD BND [PERSON…" at bounding box center [702, 339] width 104 height 31
type input "1750"
drag, startPoint x: 734, startPoint y: 377, endPoint x: 655, endPoint y: 391, distance: 80.1
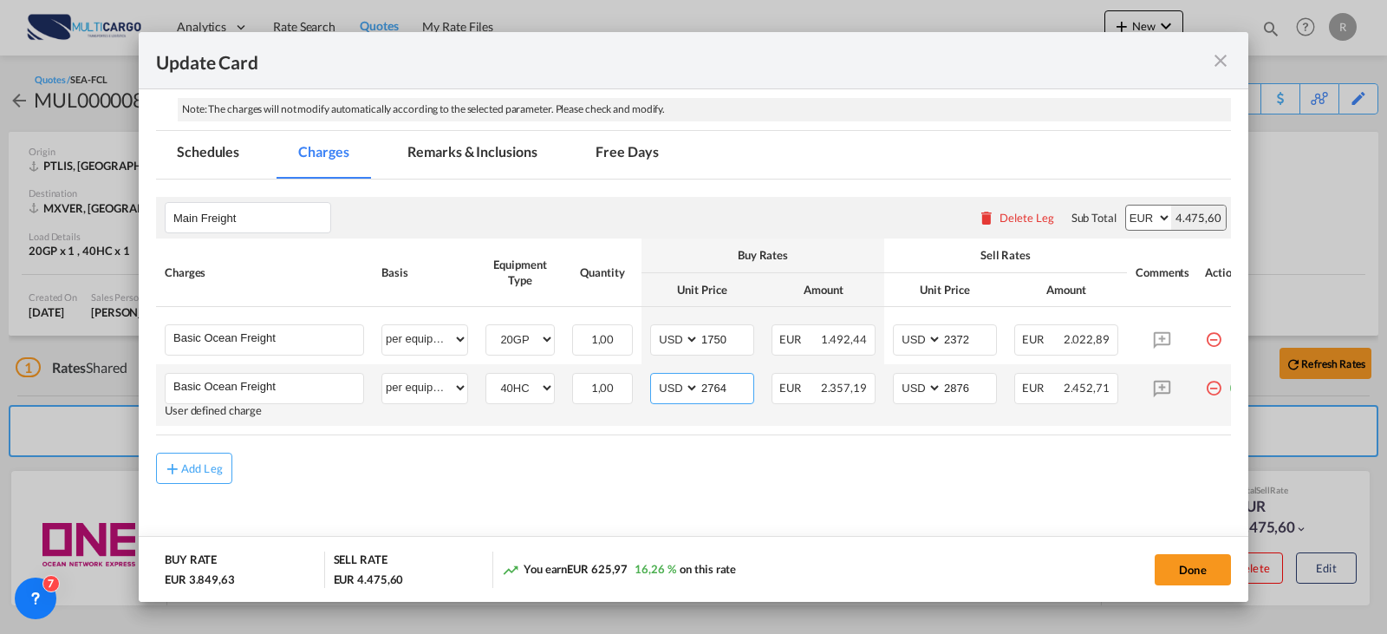
click at [655, 391] on md-input-container "AED AFN ALL AMD ANG AOA ARS AUD AWG AZN BAM BBD BDT BGN BHD BIF BMD BND [PERSON…" at bounding box center [702, 388] width 104 height 31
type input "1800"
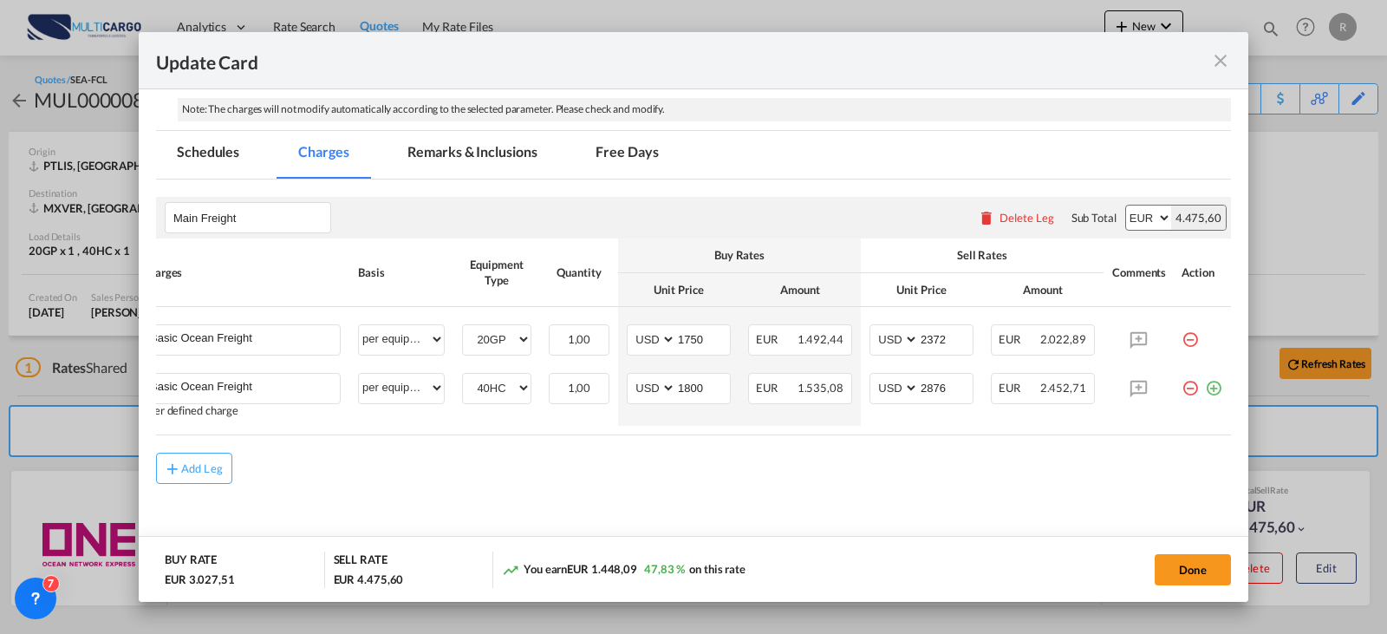
scroll to position [0, 0]
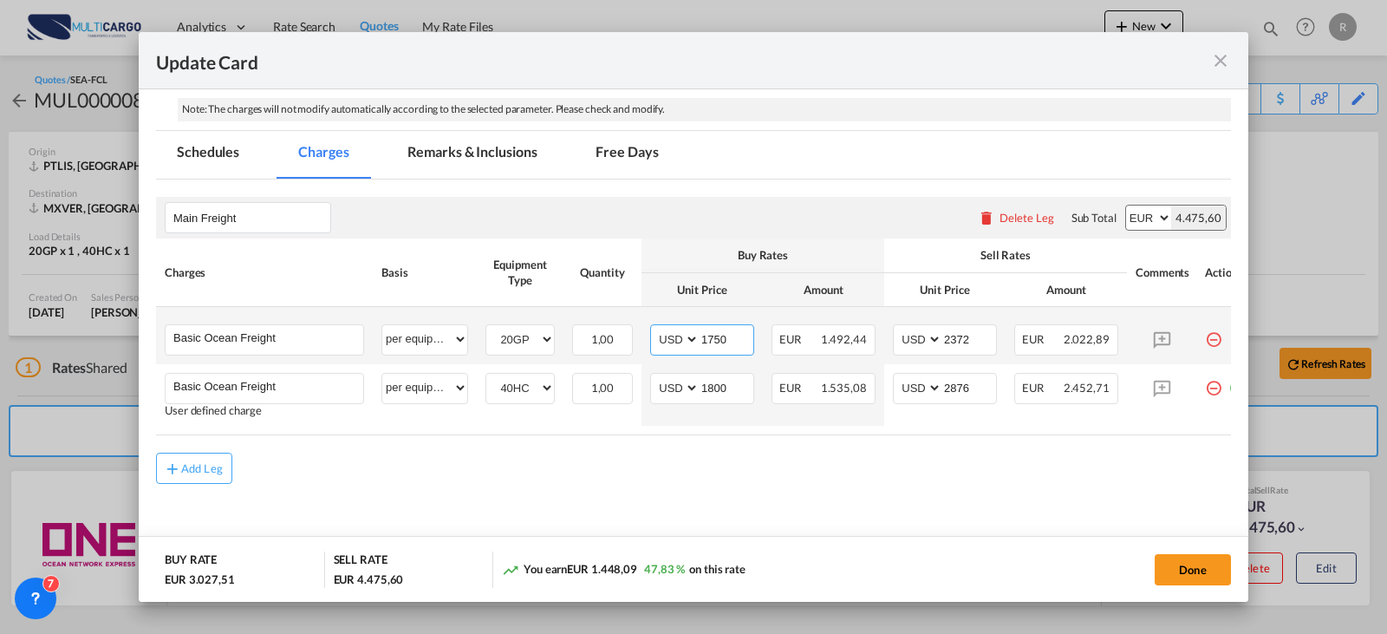
click at [734, 336] on input "1750" at bounding box center [727, 338] width 54 height 26
type input "1813"
click at [728, 385] on input "1800" at bounding box center [727, 387] width 54 height 26
type input "1926"
click at [990, 335] on input "2372" at bounding box center [969, 338] width 54 height 26
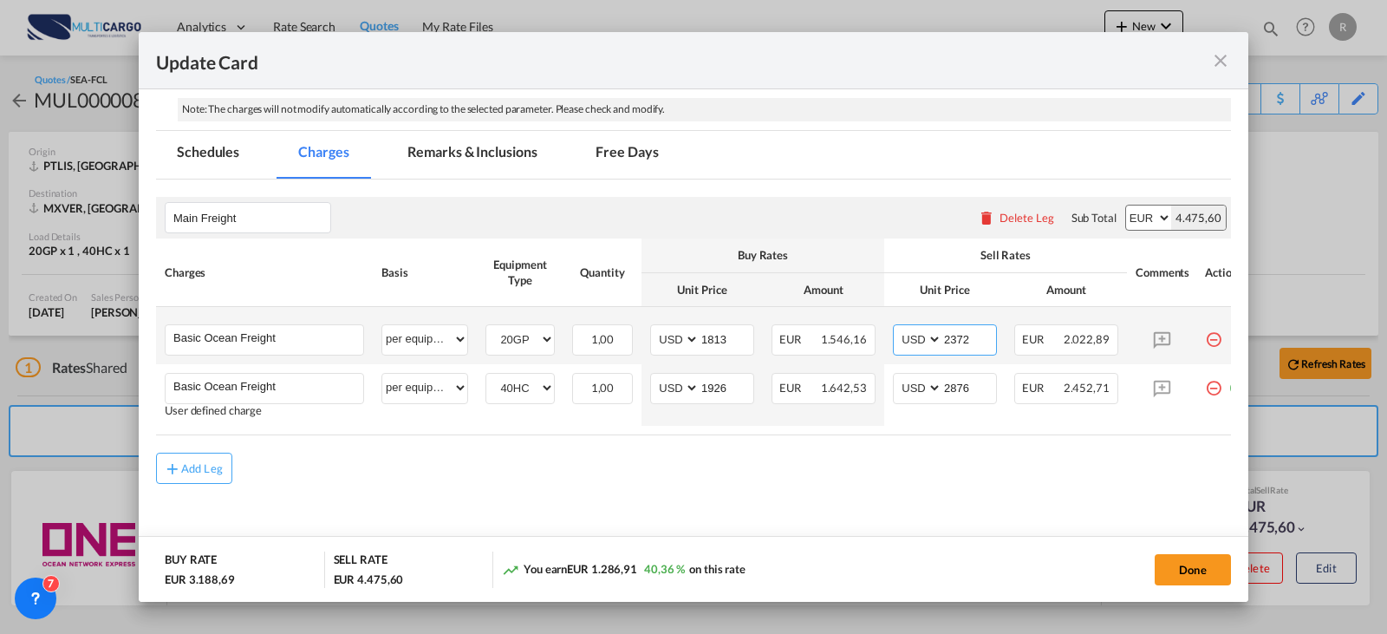
drag, startPoint x: 981, startPoint y: 336, endPoint x: 919, endPoint y: 323, distance: 63.8
click at [926, 337] on md-input-container "AED AFN ALL AMD ANG AOA ARS AUD AWG AZN BAM BBD BDT BGN BHD BIF BMD BND [PERSON…" at bounding box center [945, 339] width 104 height 31
type input "1913"
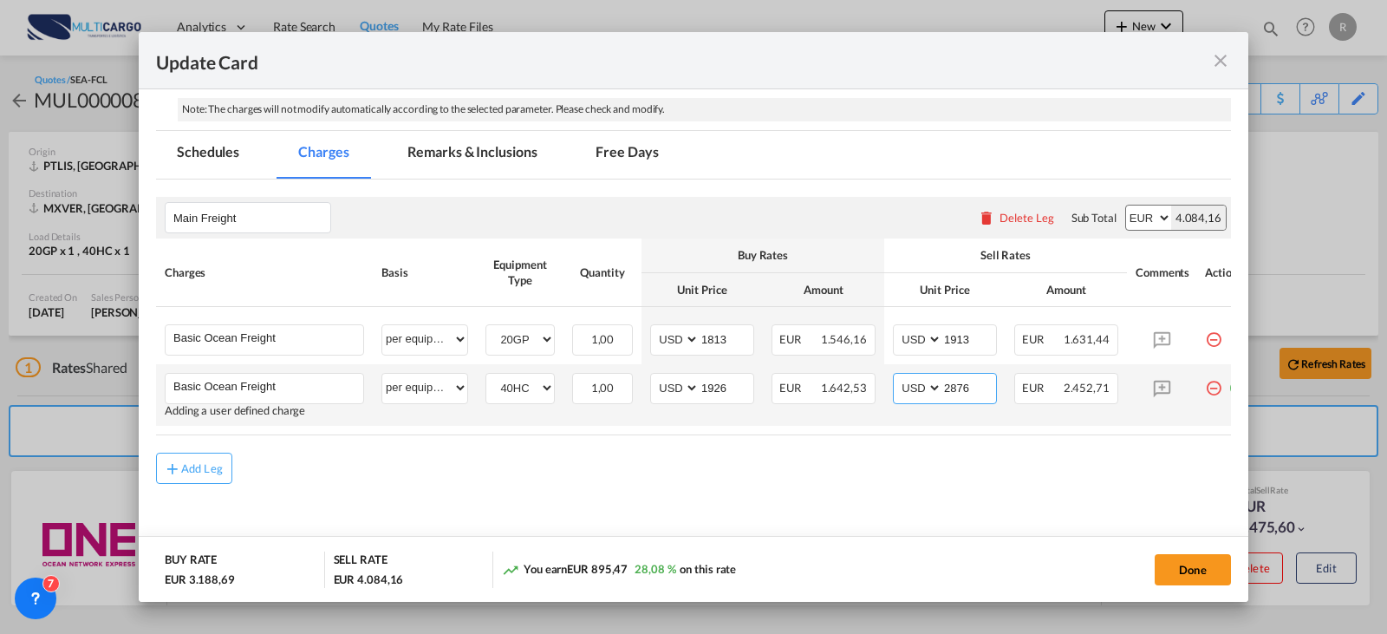
drag, startPoint x: 943, startPoint y: 387, endPoint x: 929, endPoint y: 388, distance: 14.8
click at [929, 388] on md-input-container "AED AFN ALL AMD ANG AOA ARS AUD AWG AZN BAM BBD BDT BGN BHD BIF BMD BND [PERSON…" at bounding box center [945, 388] width 104 height 31
type input "2096"
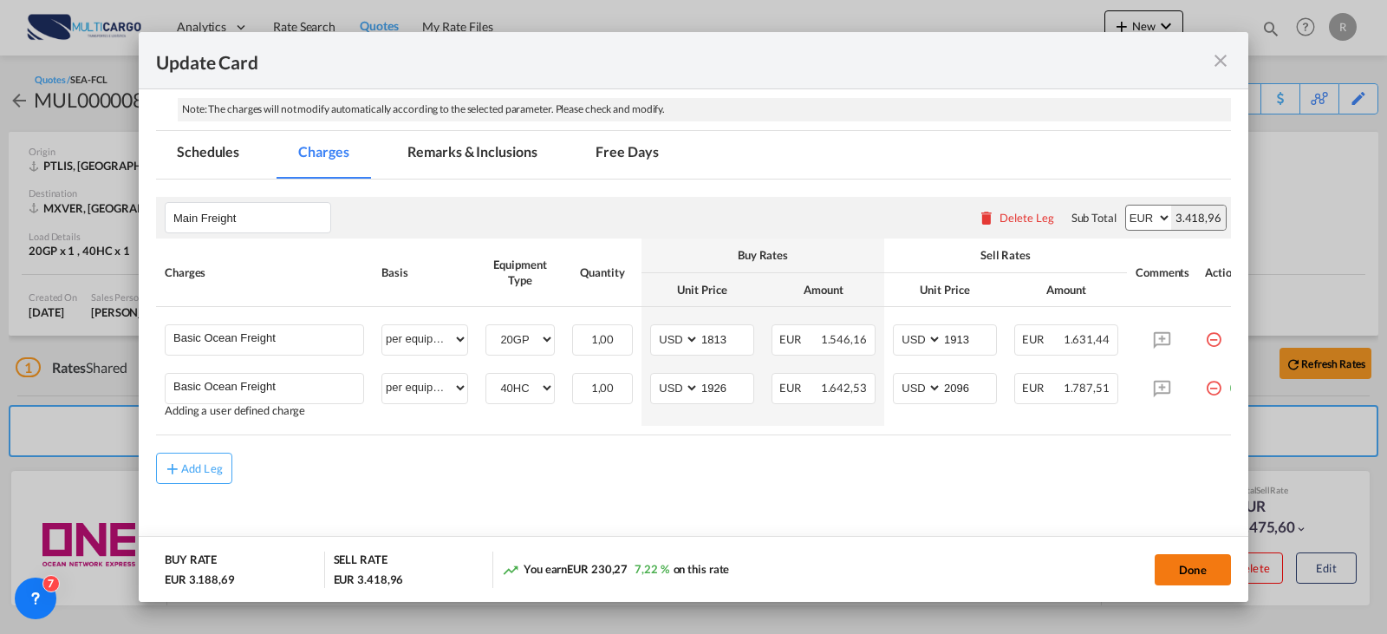
click at [1185, 580] on button "Done" at bounding box center [1193, 569] width 76 height 31
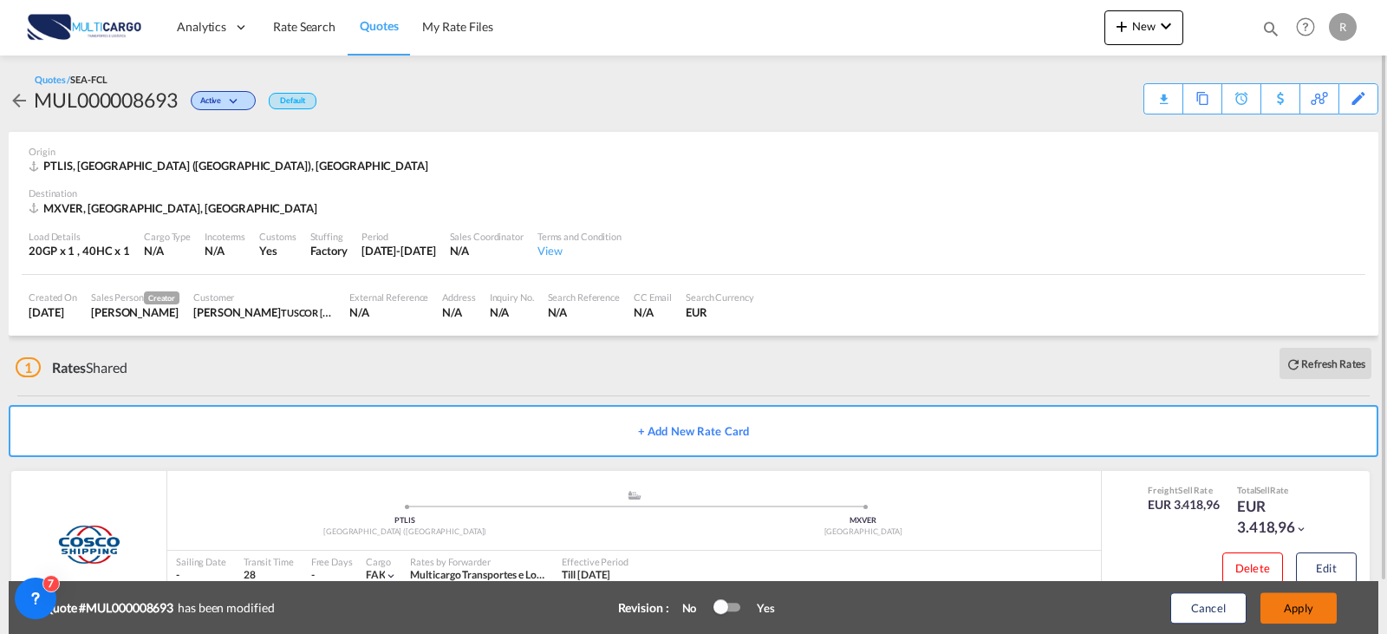
click at [1317, 604] on button "Apply" at bounding box center [1299, 607] width 76 height 31
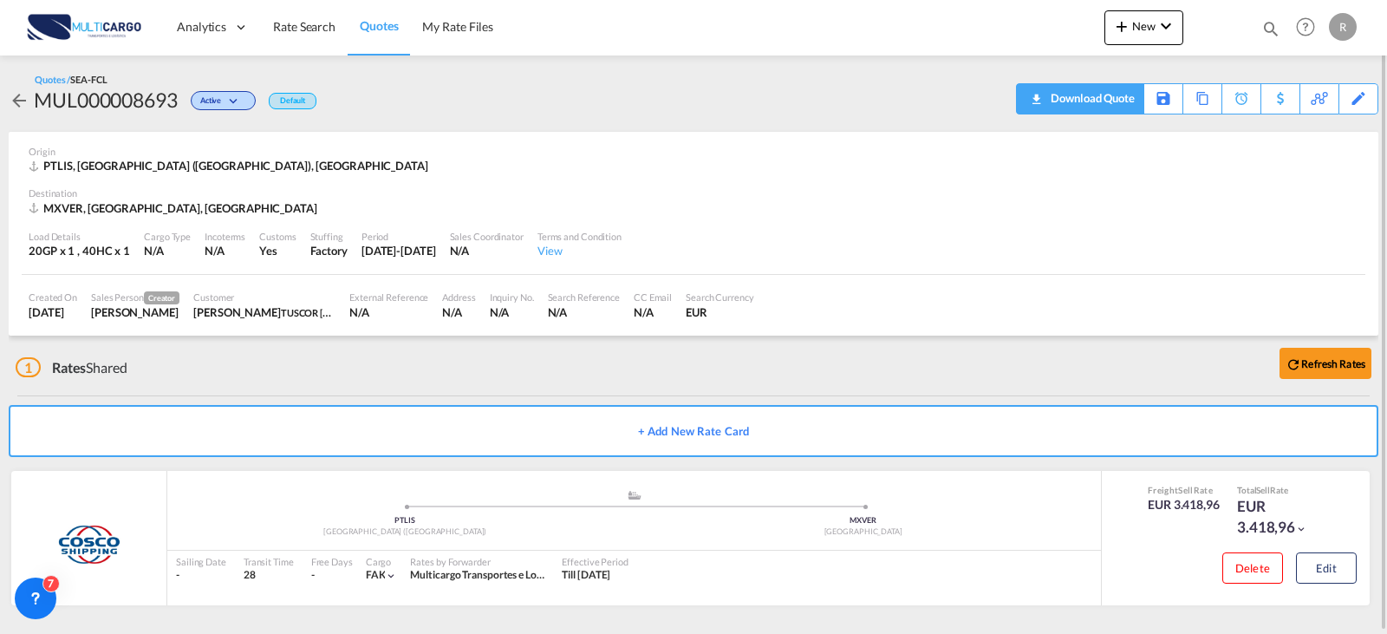
click at [1112, 98] on div "Download Quote" at bounding box center [1090, 98] width 88 height 28
click at [1190, 105] on div "Copy Quote" at bounding box center [1183, 98] width 59 height 29
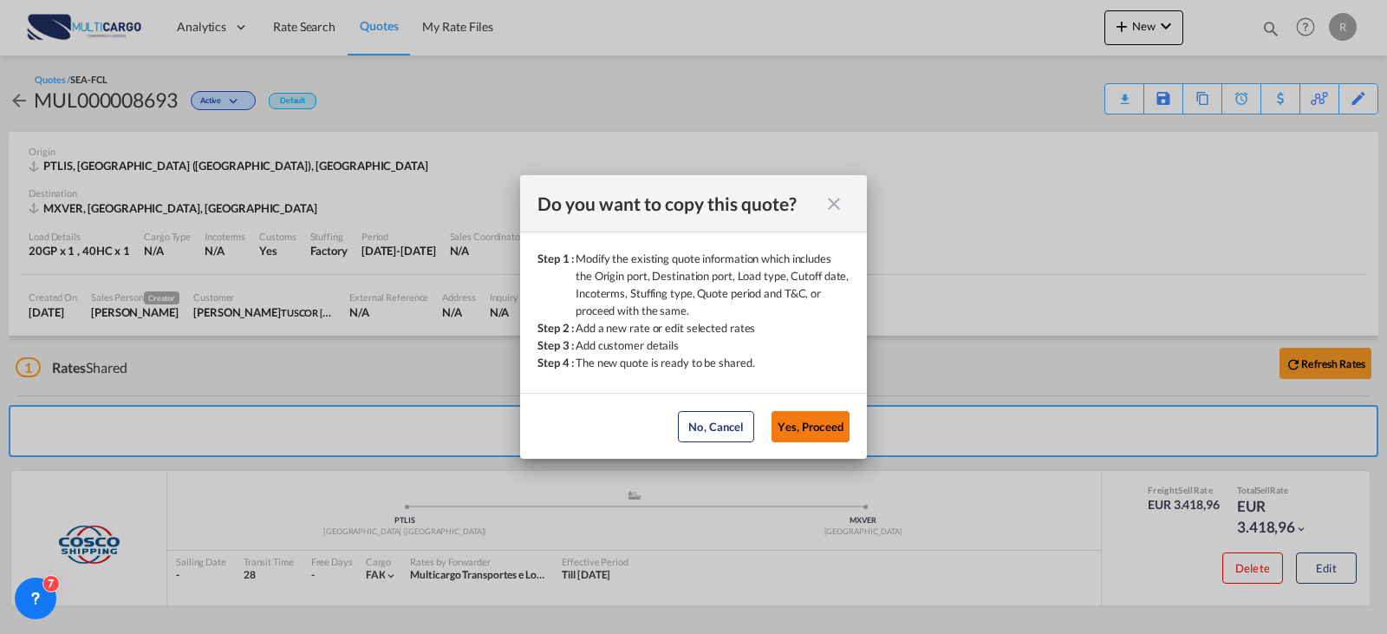
click at [799, 424] on button "Yes, Proceed" at bounding box center [811, 426] width 78 height 31
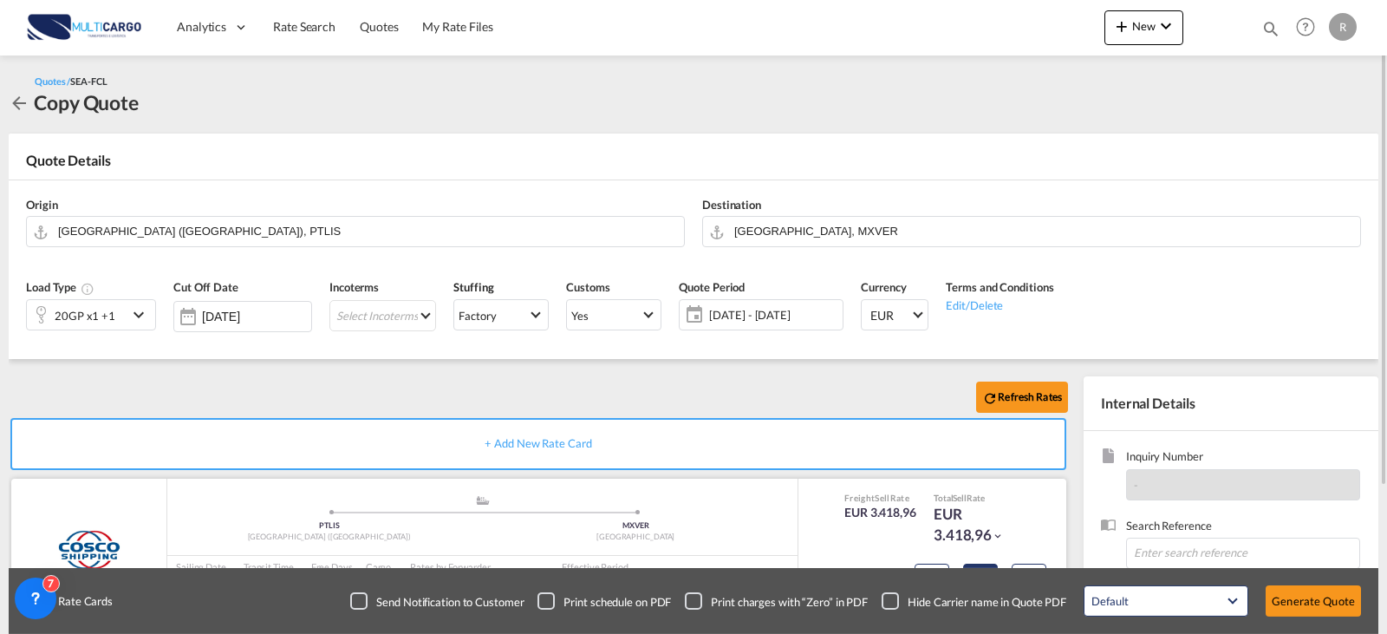
scroll to position [87, 0]
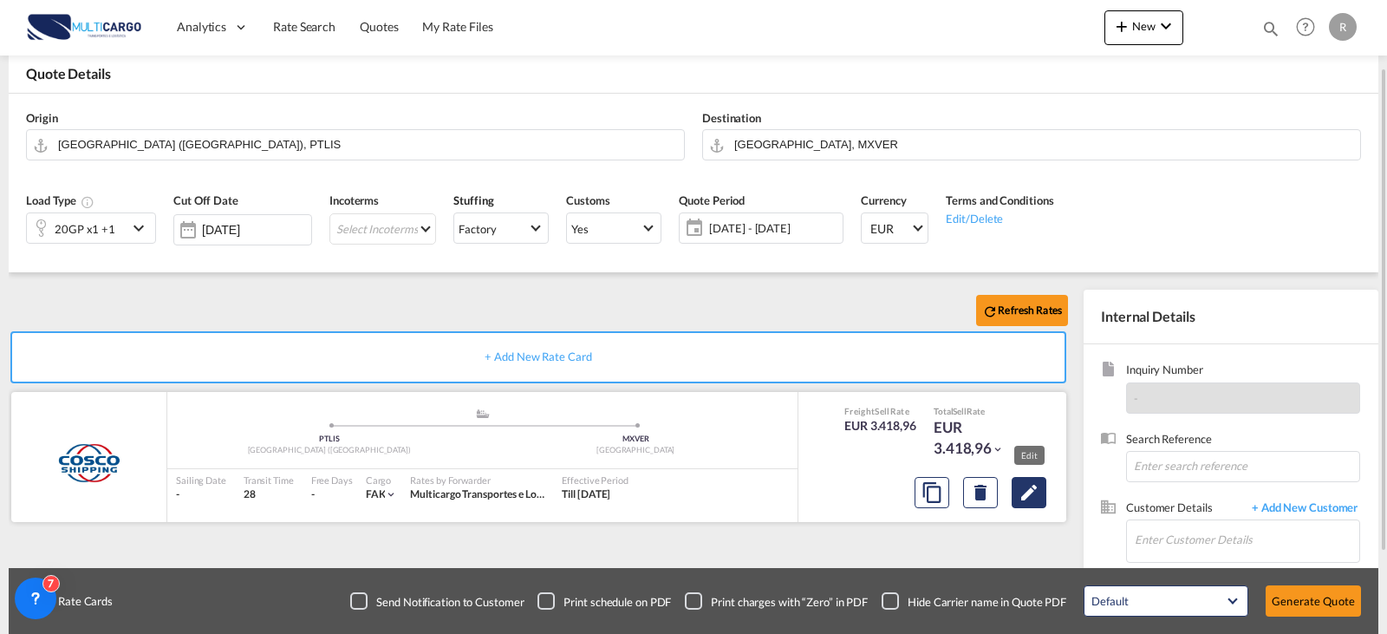
click at [1023, 492] on md-icon "Edit" at bounding box center [1029, 492] width 21 height 21
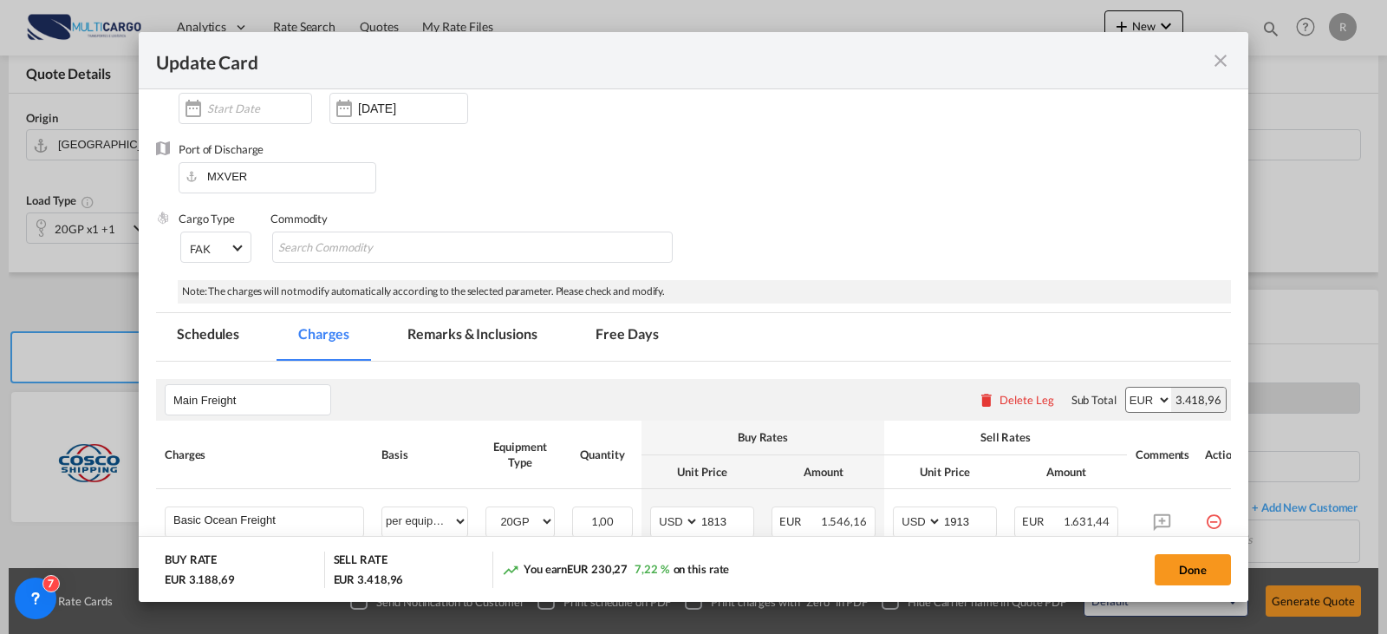
scroll to position [0, 0]
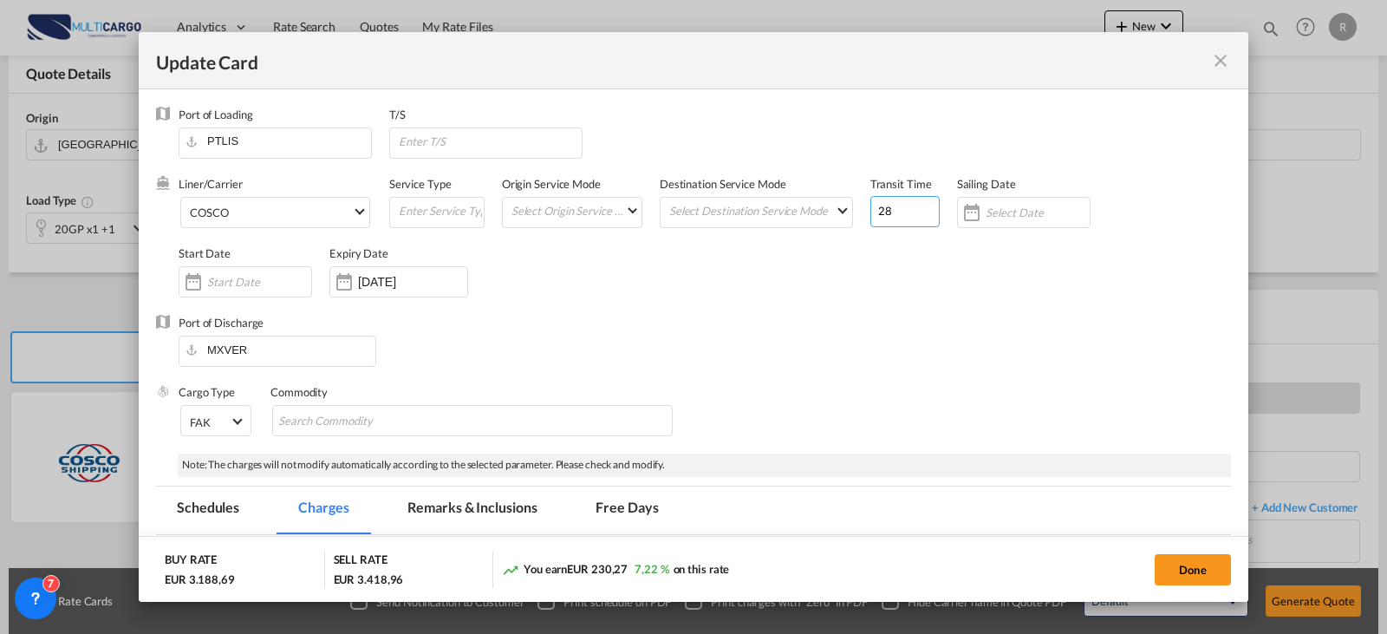
drag, startPoint x: 890, startPoint y: 209, endPoint x: 859, endPoint y: 184, distance: 40.1
click at [832, 218] on div "Liner/Carrier COSCO Atlantic Container Line (ACL) [PERSON_NAME] Transport ([GEO…" at bounding box center [705, 245] width 1053 height 139
type input "35"
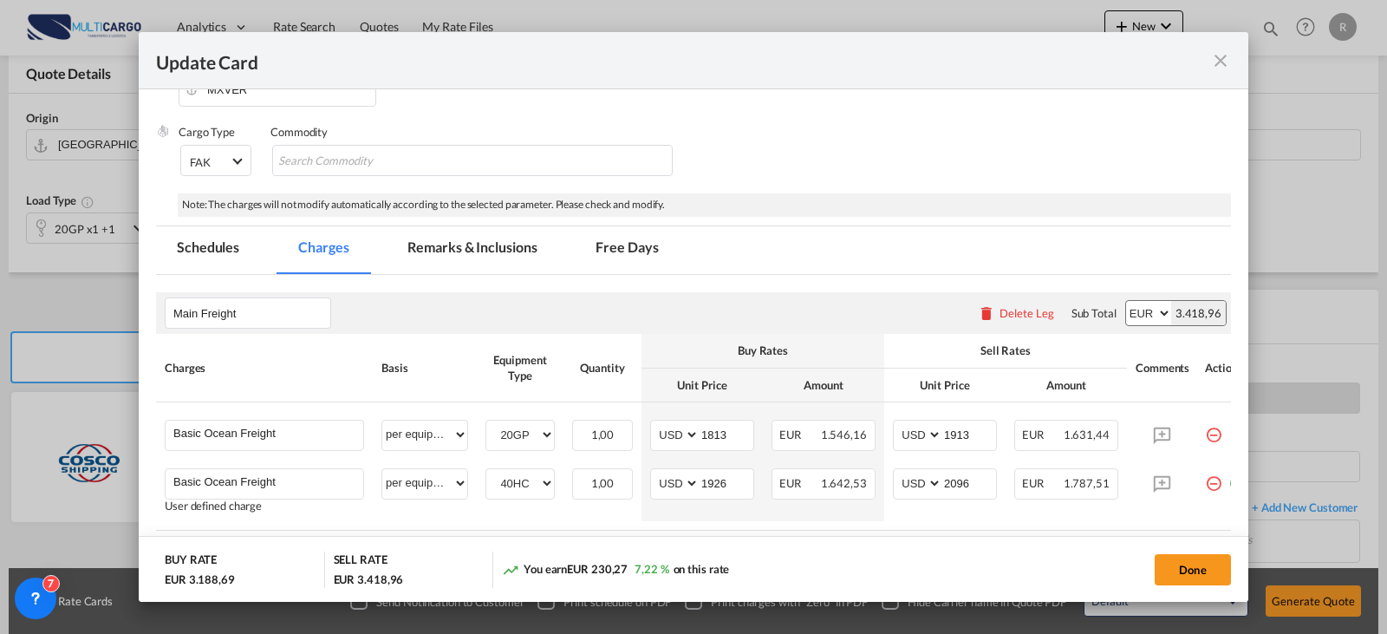
scroll to position [347, 0]
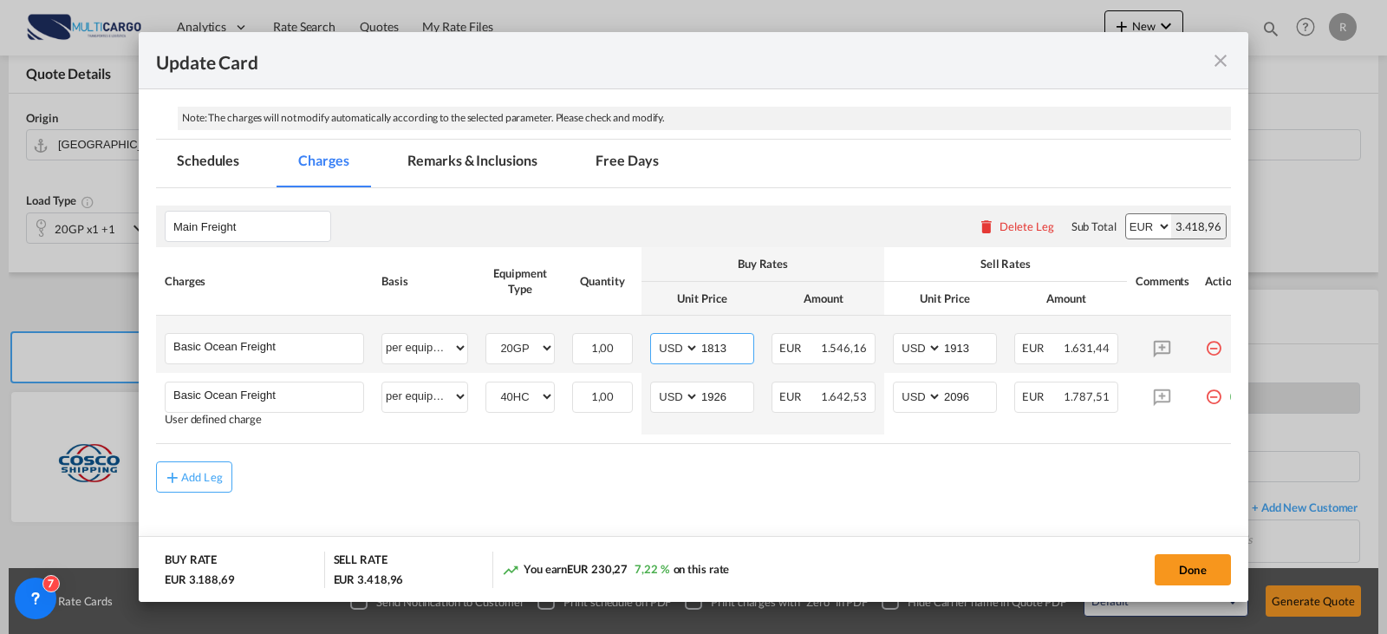
drag, startPoint x: 715, startPoint y: 352, endPoint x: 700, endPoint y: 352, distance: 15.6
click at [700, 352] on input "1813" at bounding box center [727, 347] width 54 height 26
type input "2272"
type input "1"
type input "2372"
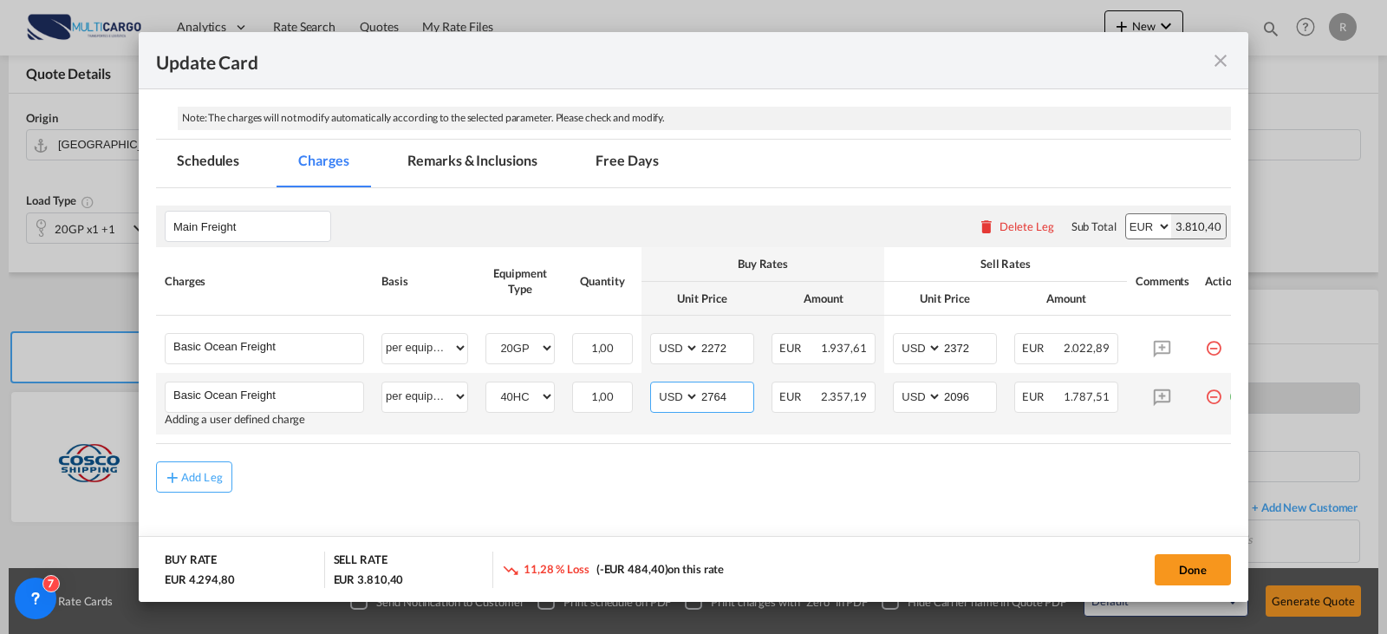
type input "2764"
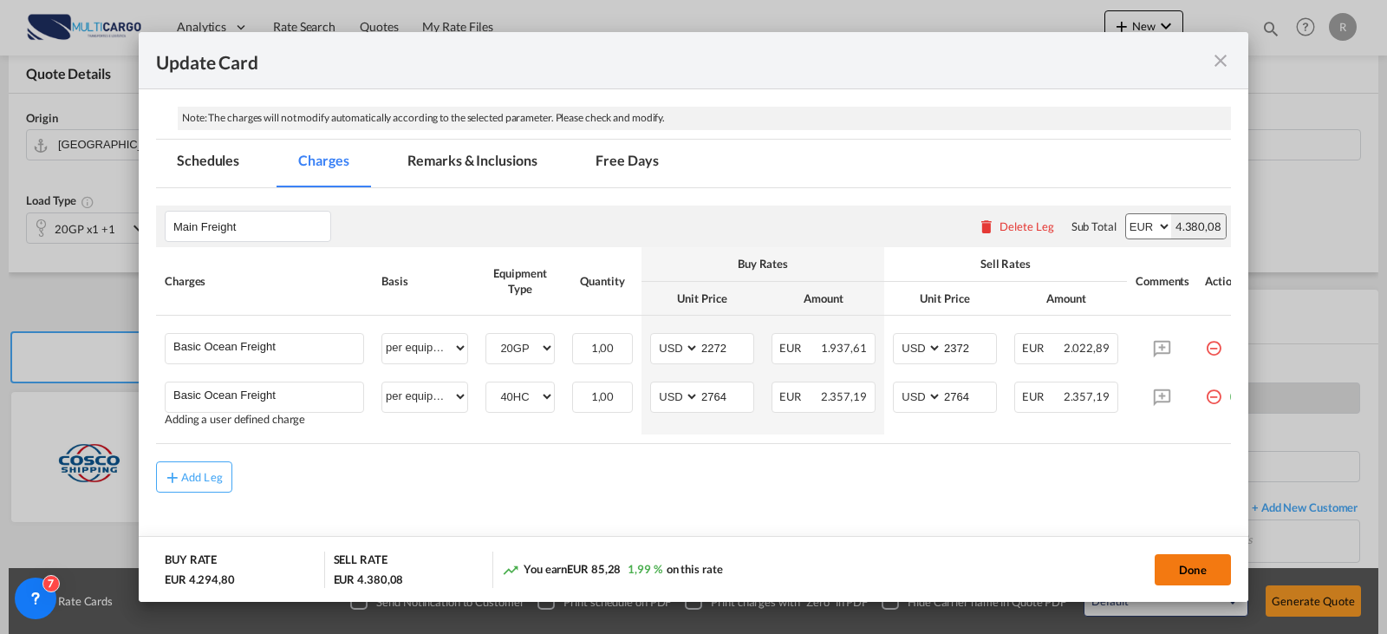
click at [1216, 564] on button "Done" at bounding box center [1193, 569] width 76 height 31
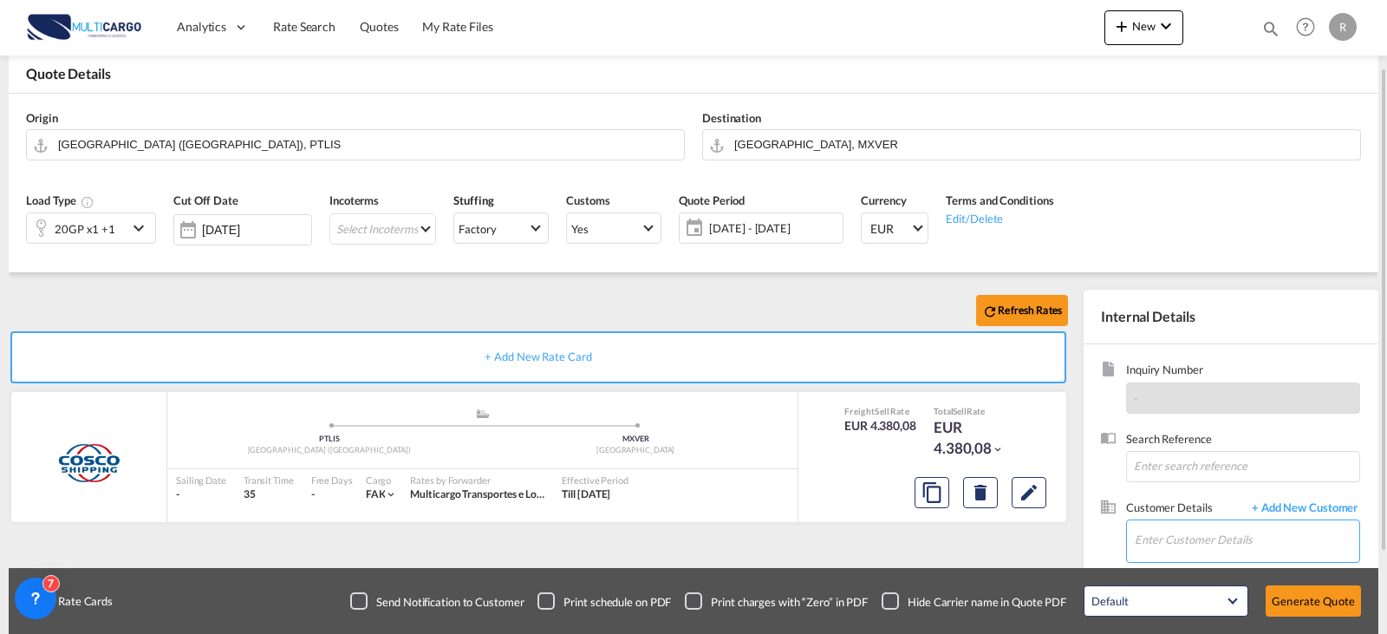
click at [1219, 534] on input "Enter Customer Details" at bounding box center [1247, 539] width 225 height 39
click at [1142, 538] on input "tucor" at bounding box center [1247, 539] width 225 height 39
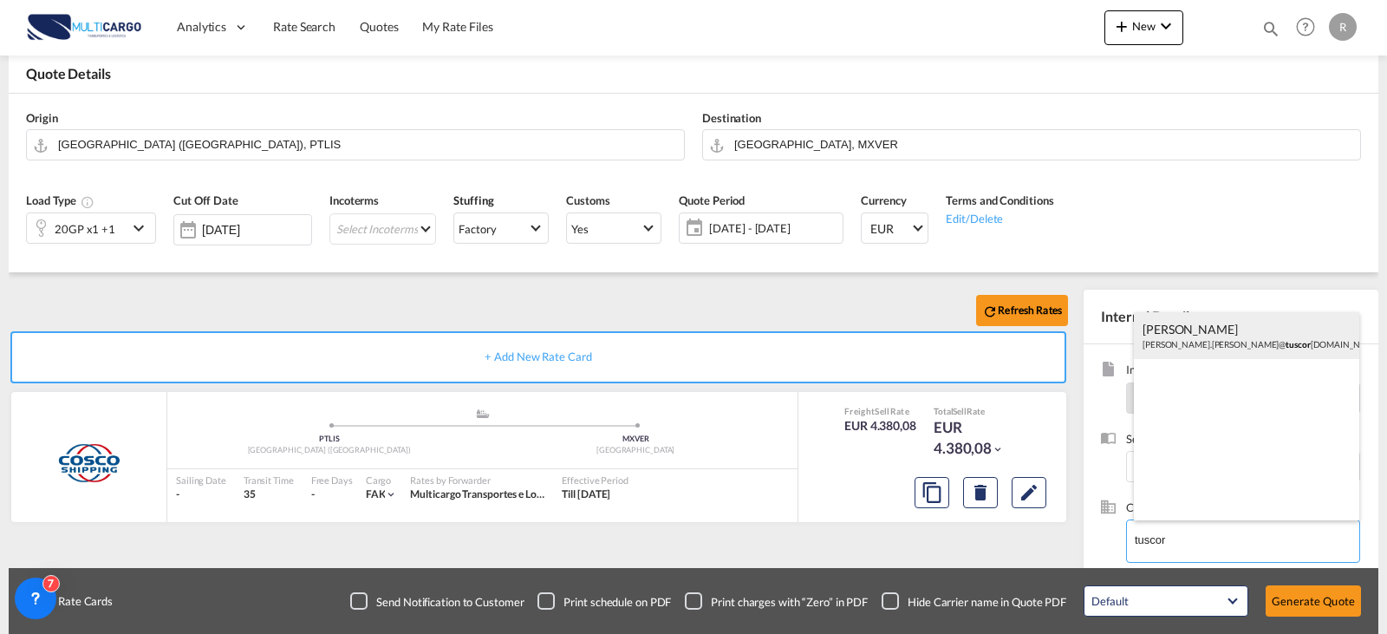
click at [1249, 336] on div "[PERSON_NAME] [PERSON_NAME].[PERSON_NAME]@ tuscor [DOMAIN_NAME] | TUSCOR [PERSO…" at bounding box center [1246, 335] width 225 height 47
type input "[PERSON_NAME] CARRILLO, [EMAIL_ADDRESS][PERSON_NAME][DOMAIN_NAME]"
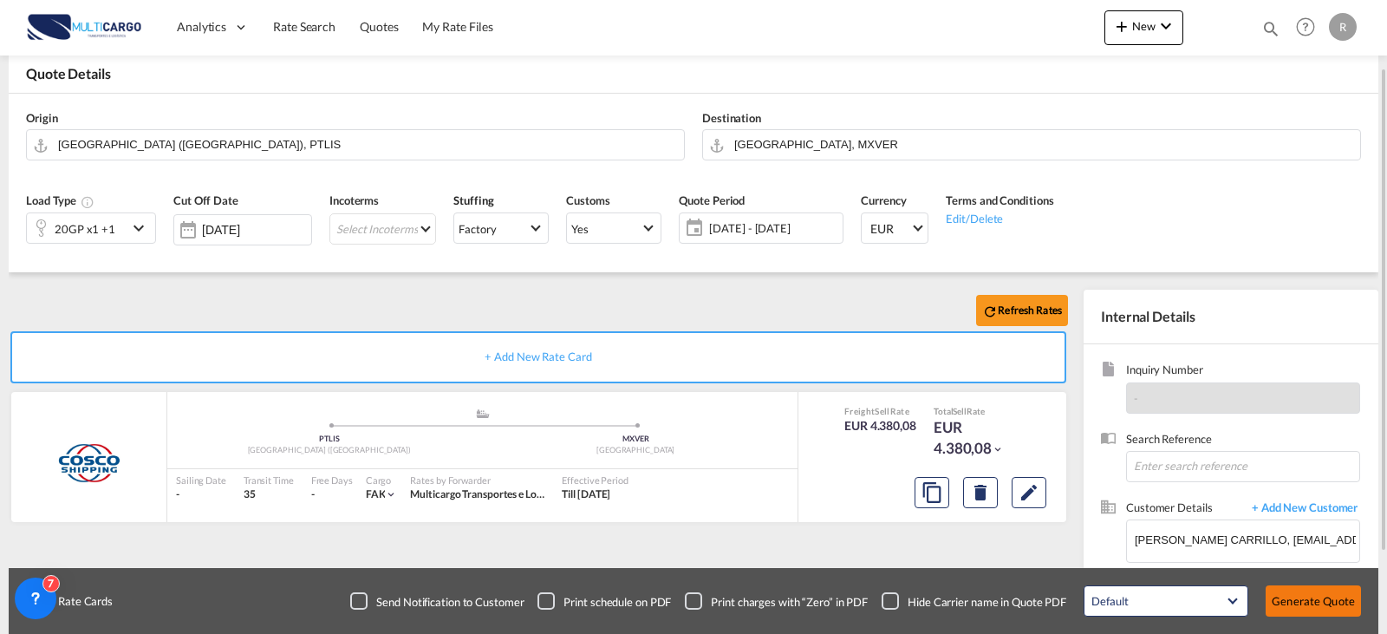
click at [1343, 603] on button "Generate Quote" at bounding box center [1313, 600] width 95 height 31
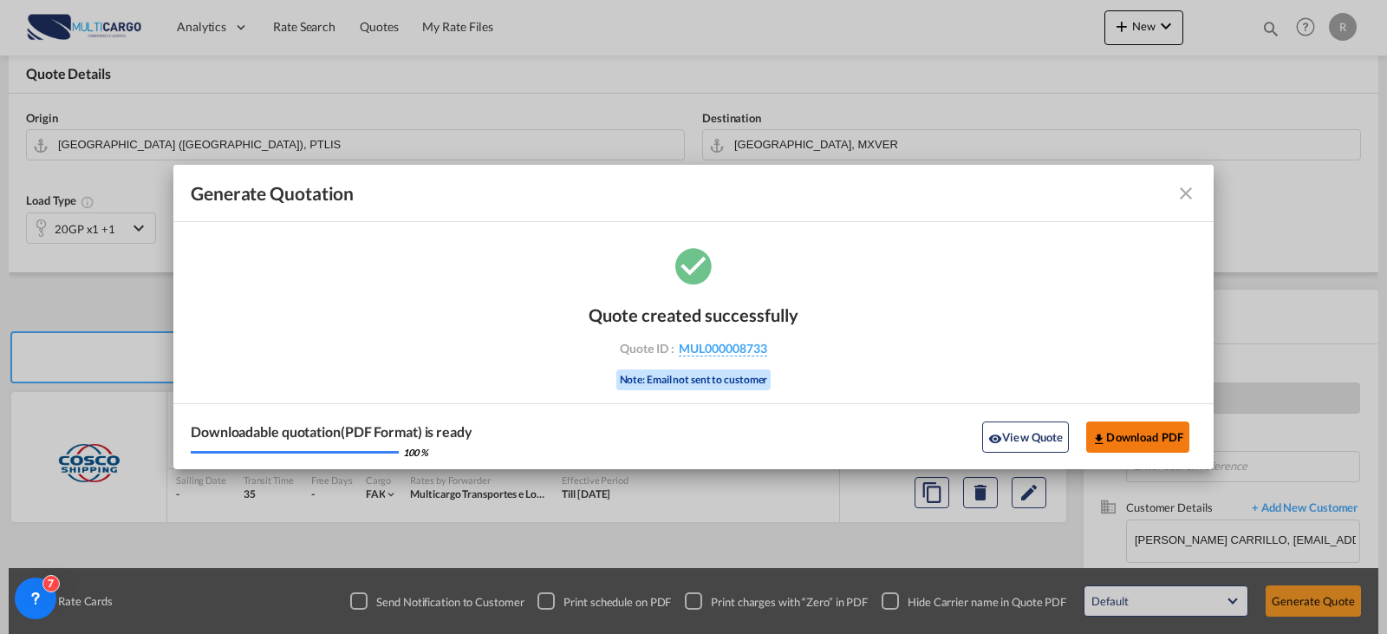
click at [1122, 434] on button "Download PDF" at bounding box center [1137, 436] width 103 height 31
